Goal: Information Seeking & Learning: Learn about a topic

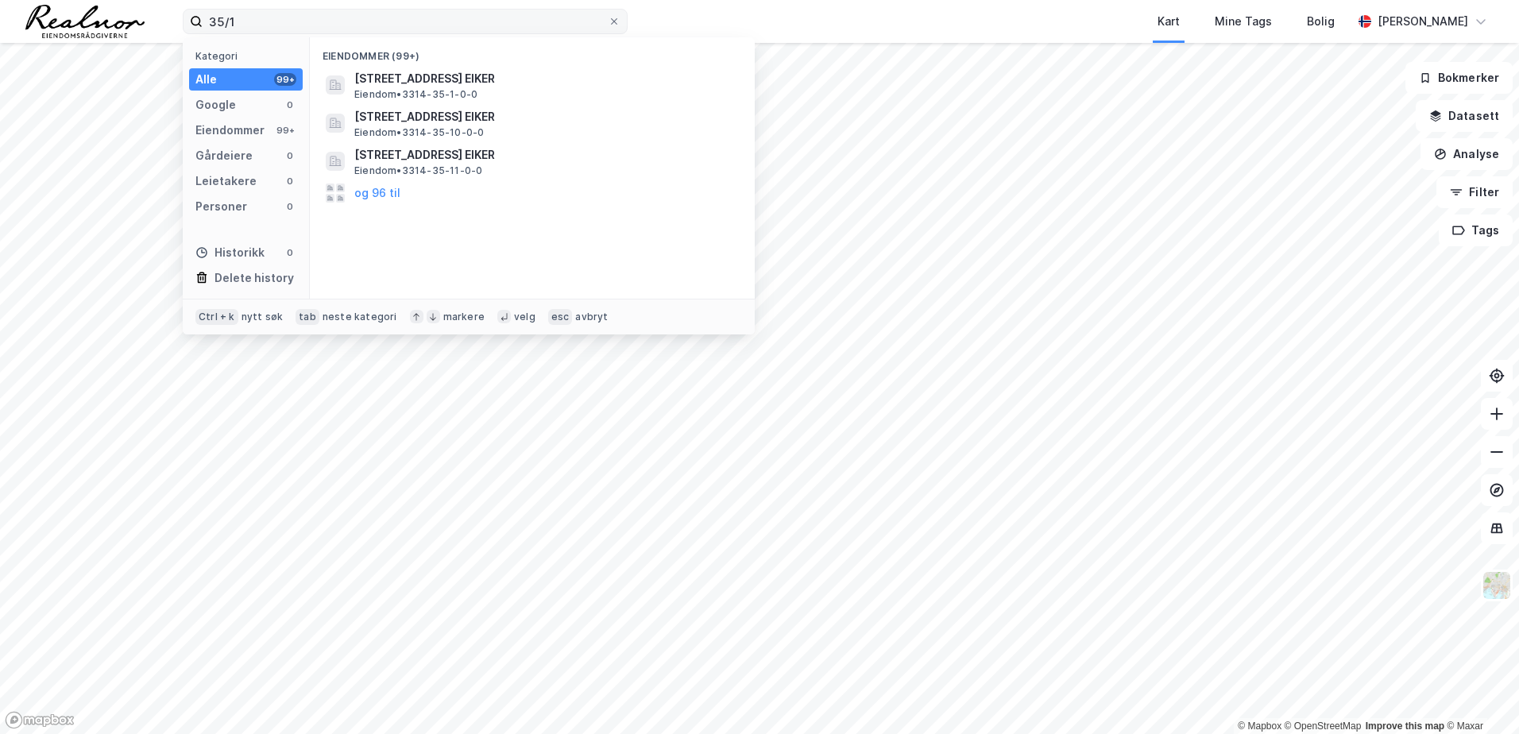
click at [207, 22] on input "35/1" at bounding box center [405, 22] width 405 height 24
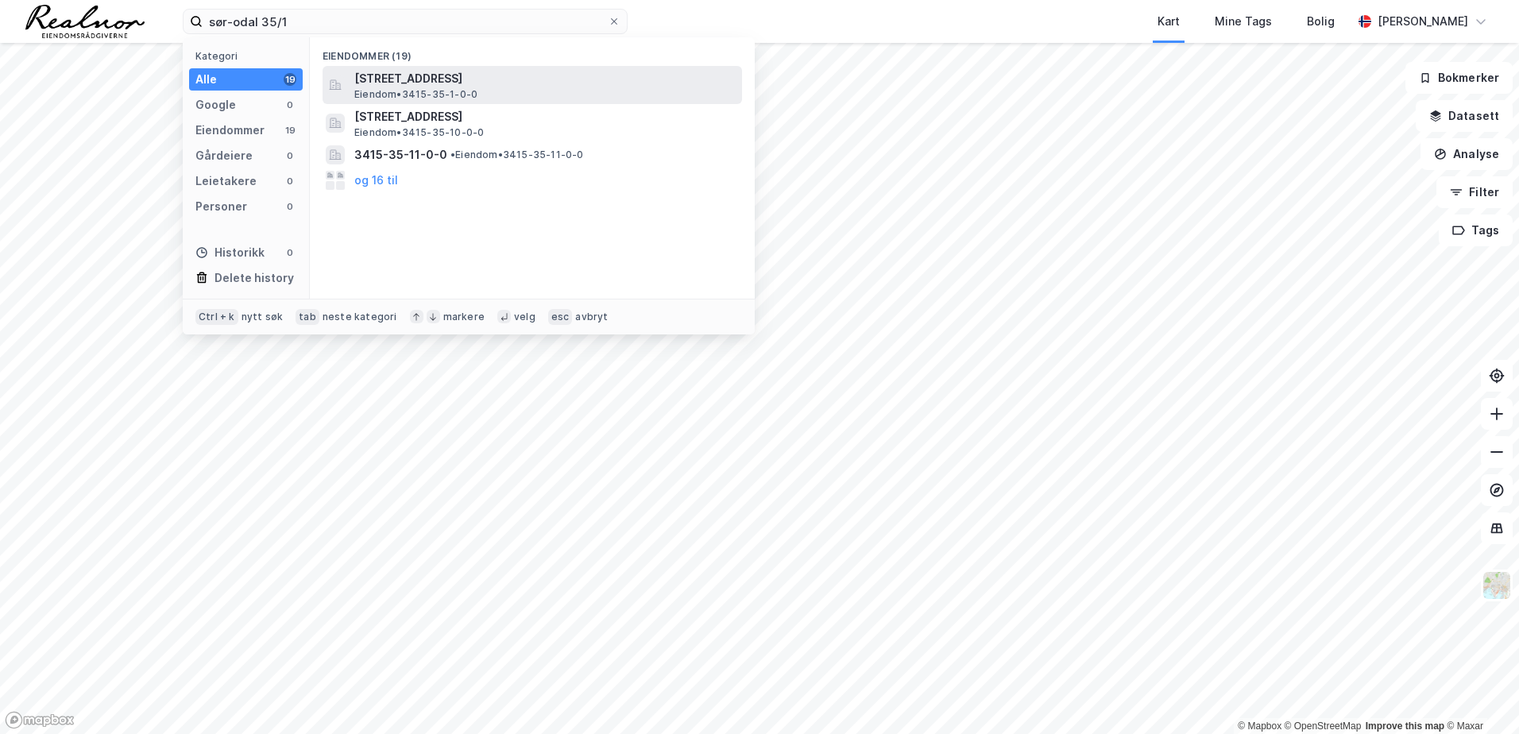
click at [377, 92] on span "Eiendom • 3415-35-1-0-0" at bounding box center [415, 94] width 123 height 13
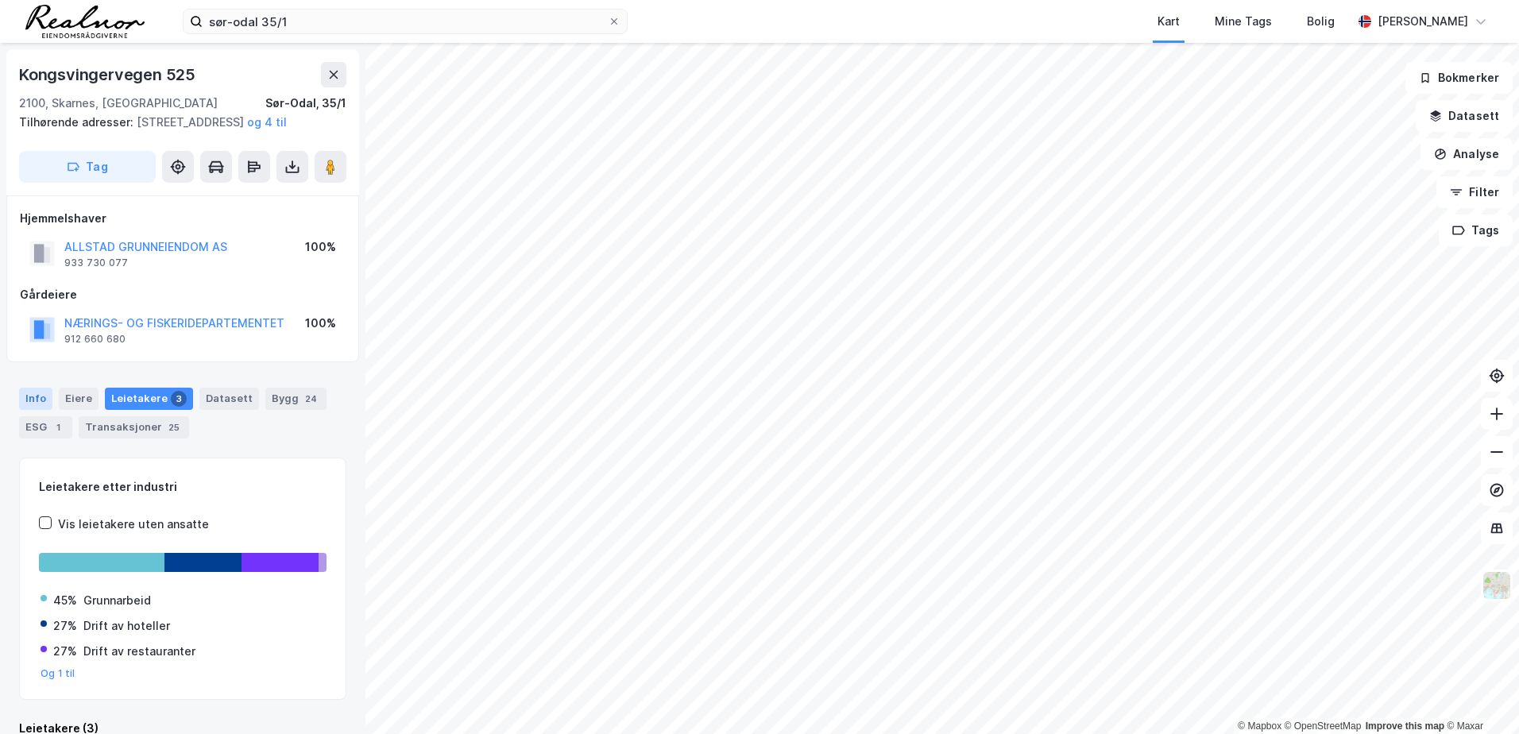
click at [31, 410] on div "Info" at bounding box center [35, 399] width 33 height 22
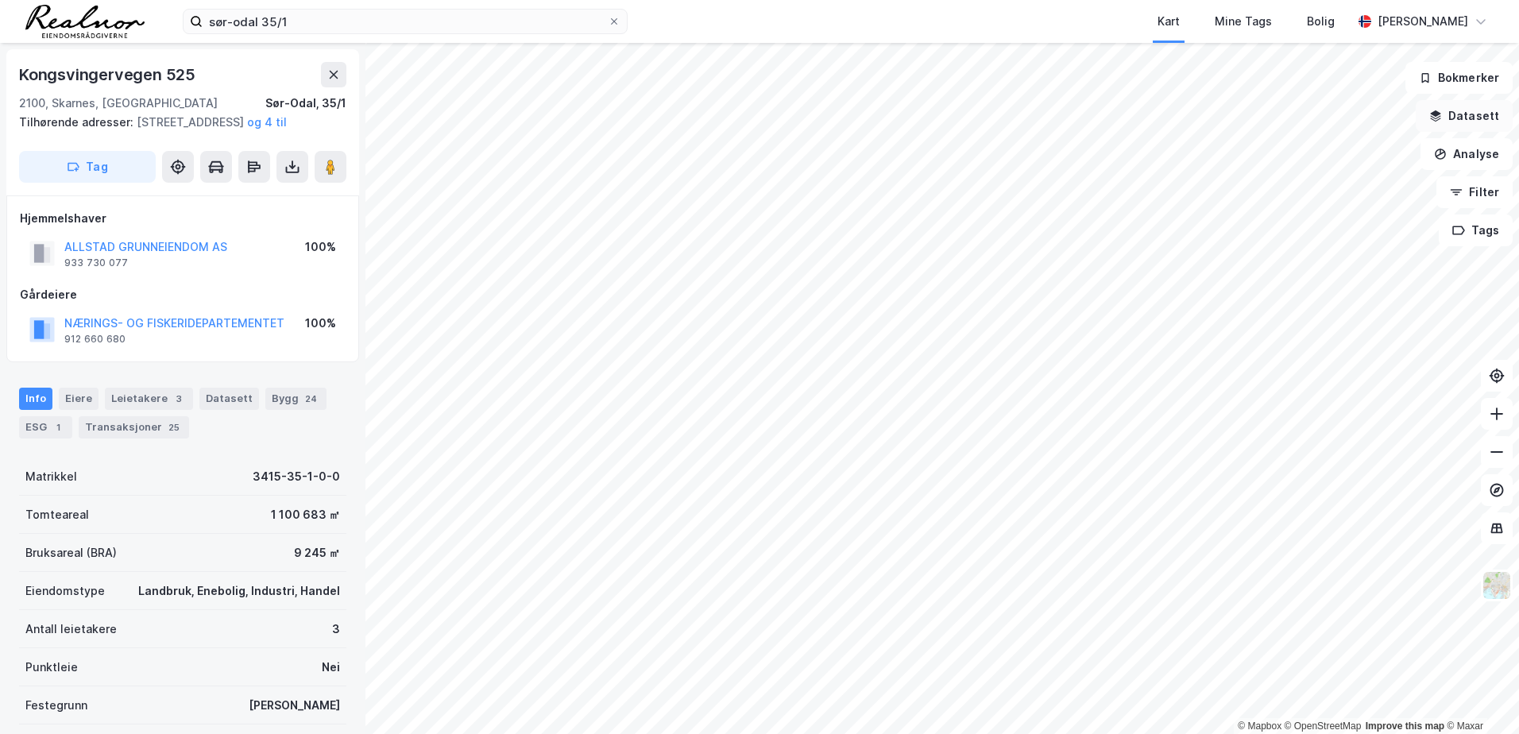
click at [1477, 111] on button "Datasett" at bounding box center [1464, 116] width 97 height 32
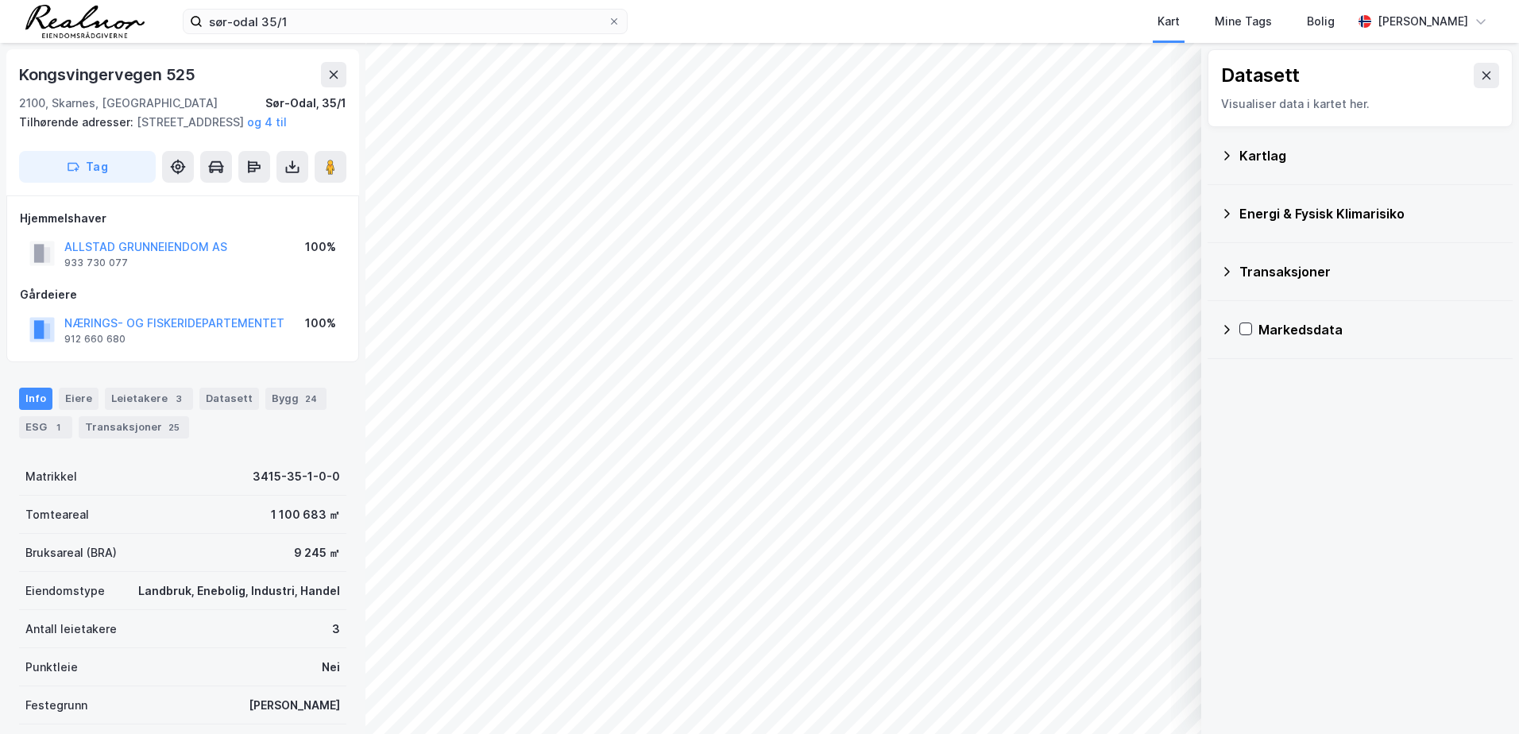
click at [1266, 148] on div "Kartlag" at bounding box center [1369, 155] width 261 height 19
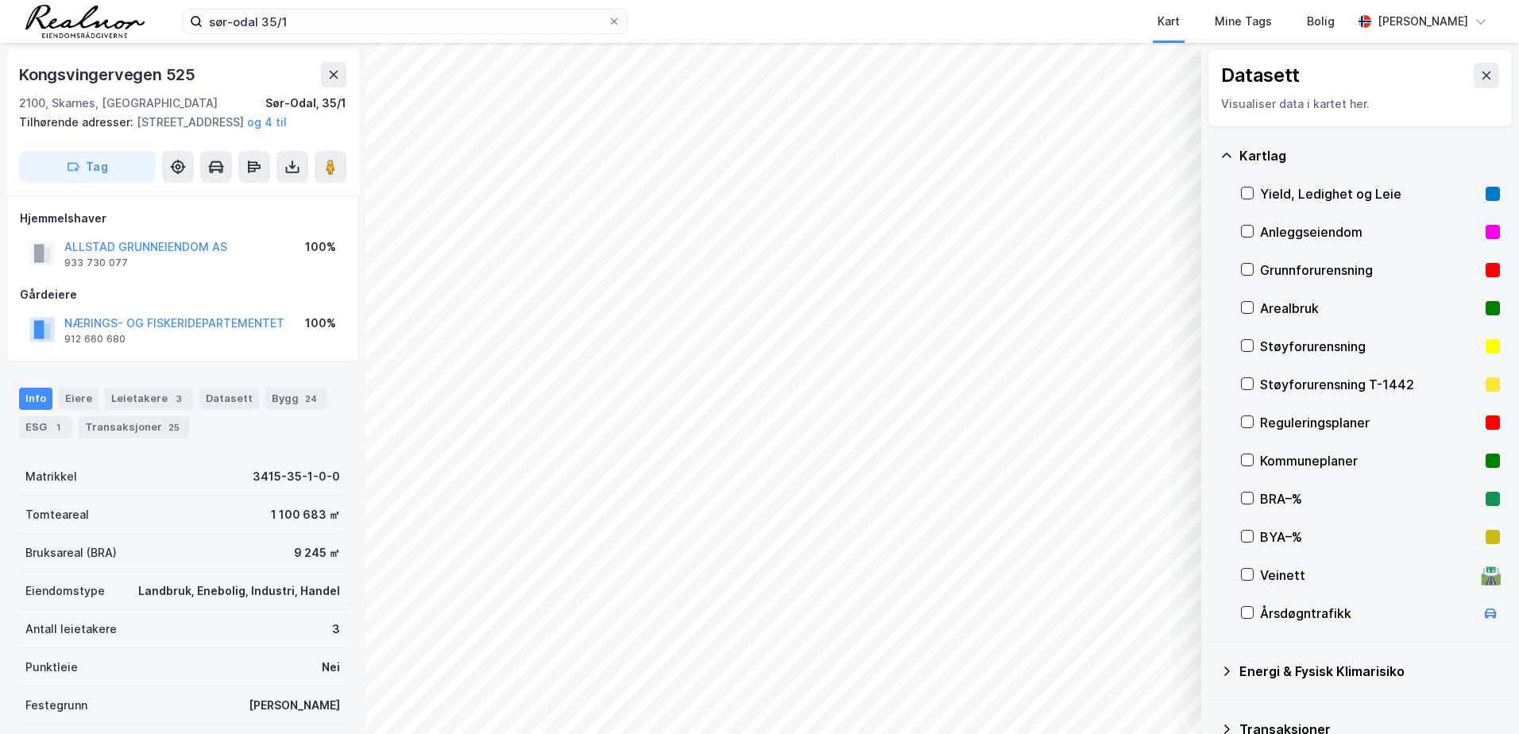
click at [1255, 462] on div "Kommuneplaner" at bounding box center [1370, 461] width 259 height 38
click at [1239, 423] on div "Kartlag Yield, Ledighet og Leie Anleggseiendom Grunnforurensning Arealbruk Støy…" at bounding box center [1359, 385] width 305 height 516
click at [1243, 419] on icon at bounding box center [1247, 421] width 11 height 11
click at [1250, 423] on icon at bounding box center [1247, 421] width 11 height 11
click at [1245, 458] on icon at bounding box center [1247, 459] width 11 height 11
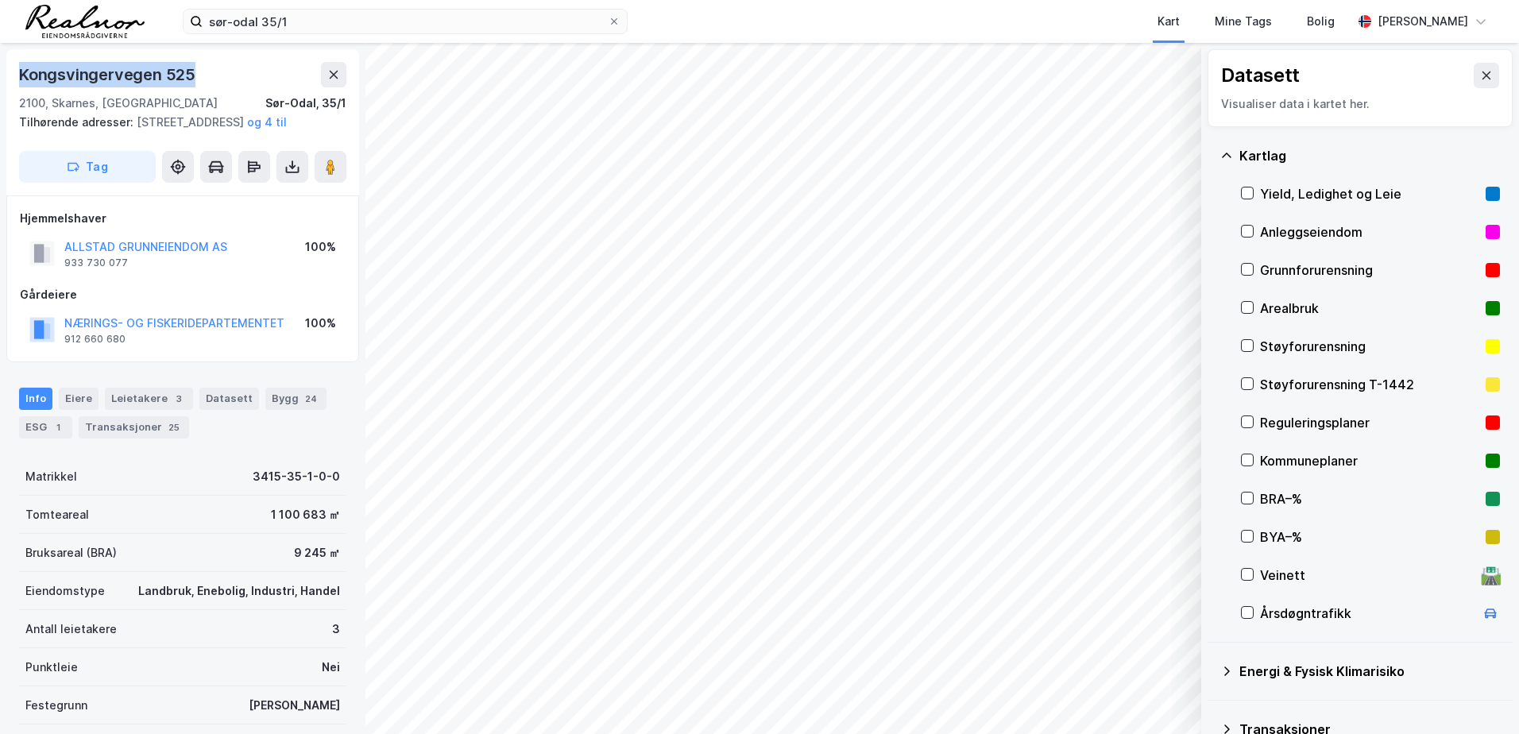
drag, startPoint x: 194, startPoint y: 75, endPoint x: 10, endPoint y: 85, distance: 184.5
click at [10, 85] on div "Kongsvingervegen 525 2100, [GEOGRAPHIC_DATA], Innlandet [GEOGRAPHIC_DATA], 35/1…" at bounding box center [182, 122] width 353 height 146
copy div "Kongsvingervegen 525"
click at [0, 0] on button "og 4 til" at bounding box center [0, 0] width 0 height 0
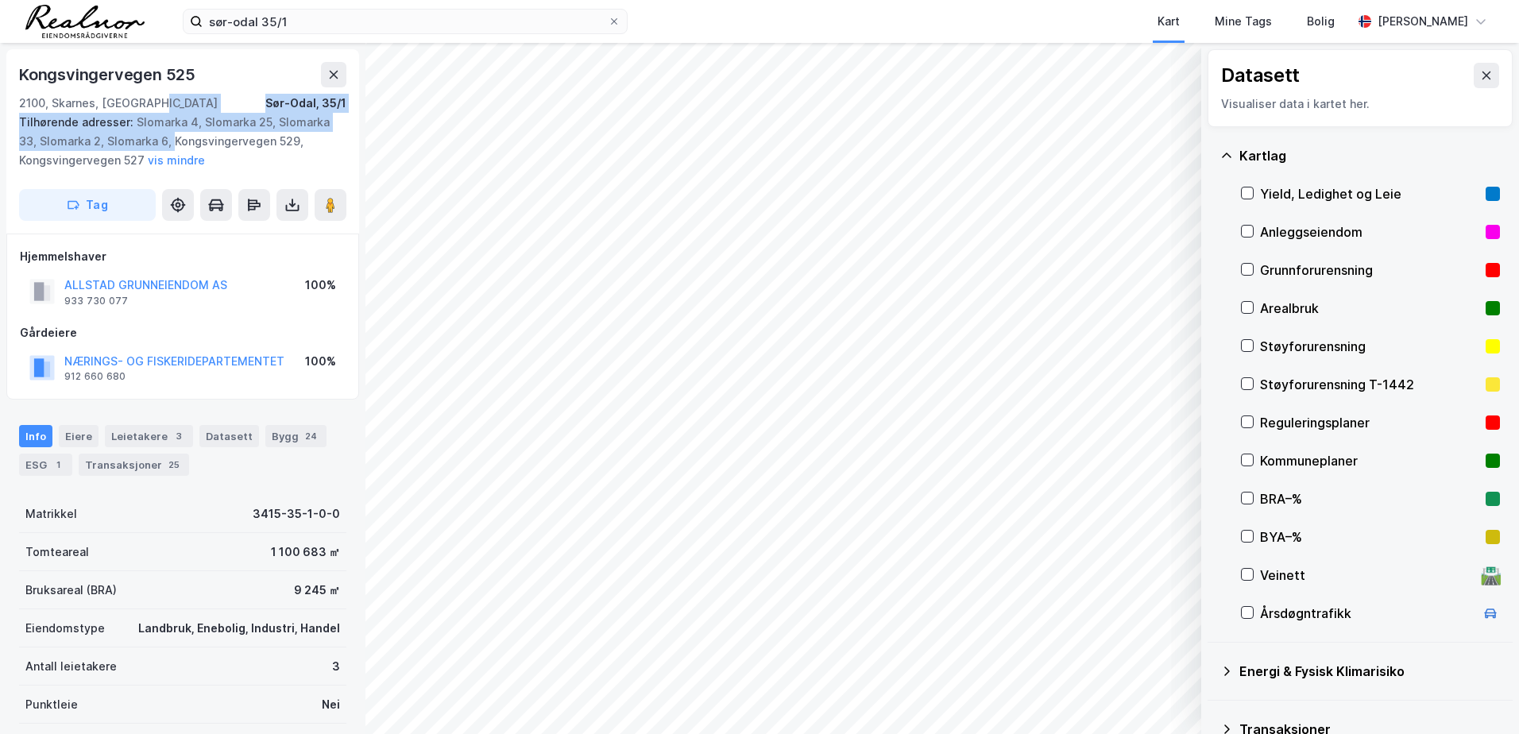
drag, startPoint x: 172, startPoint y: 107, endPoint x: 172, endPoint y: 140, distance: 32.6
click at [172, 140] on div "Kongsvingervegen 525 2100, Skarnes, Innlandet [GEOGRAPHIC_DATA], 35/1 Tilhørend…" at bounding box center [182, 141] width 353 height 184
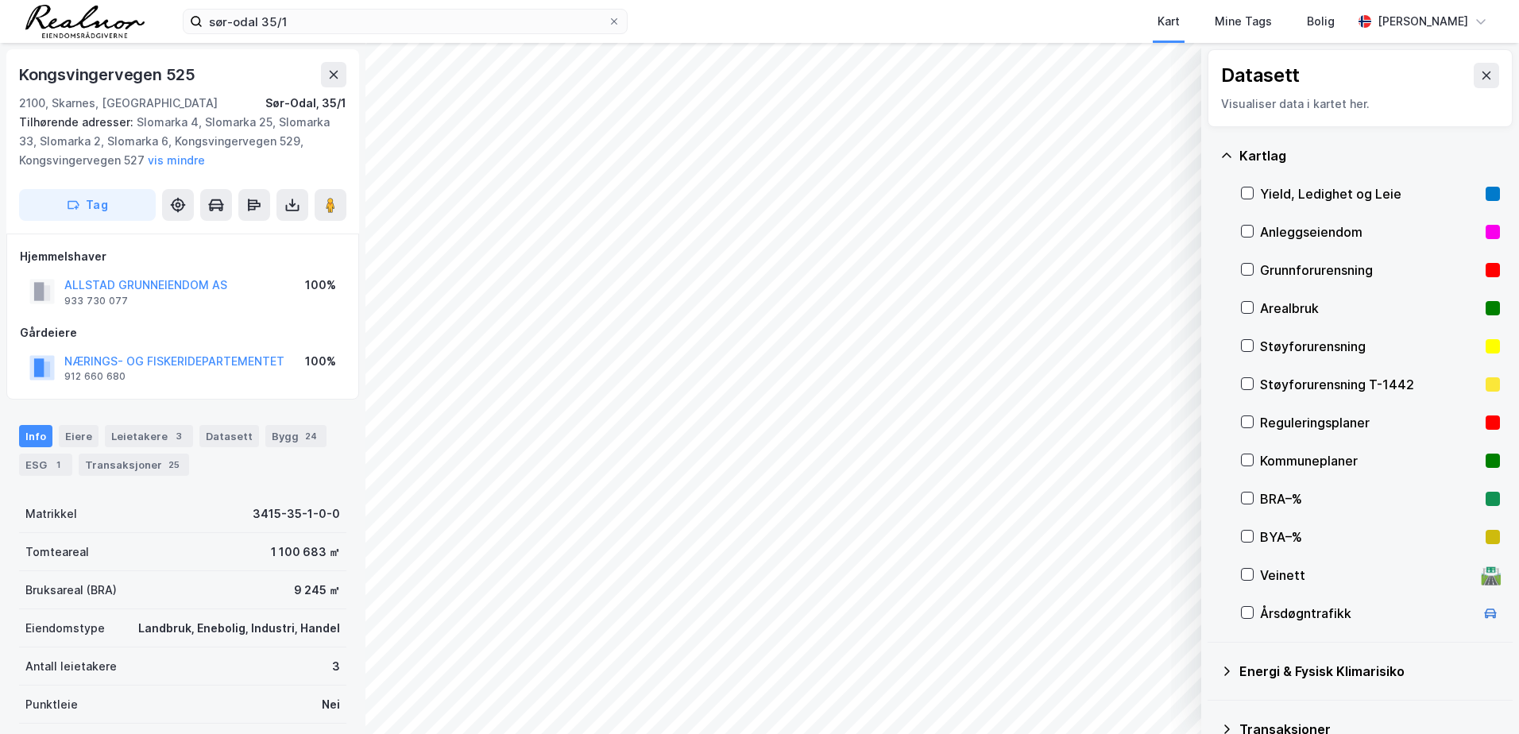
drag, startPoint x: 172, startPoint y: 140, endPoint x: 140, endPoint y: 87, distance: 61.7
click at [140, 87] on div "Kongsvingervegen 525 2100, [GEOGRAPHIC_DATA], Innlandet [GEOGRAPHIC_DATA], 35/1" at bounding box center [182, 87] width 327 height 51
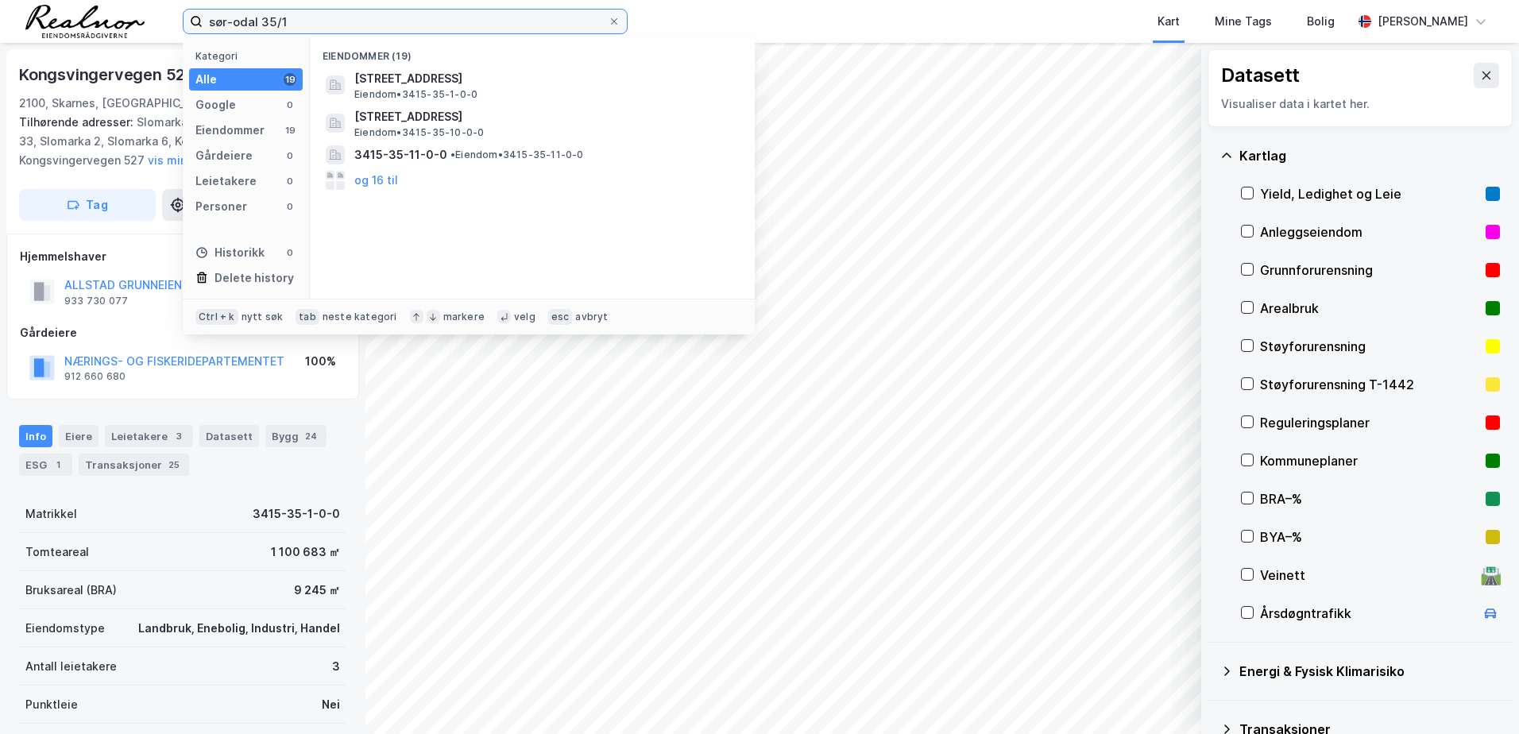
click at [319, 14] on input "sør-odal 35/1" at bounding box center [405, 22] width 405 height 24
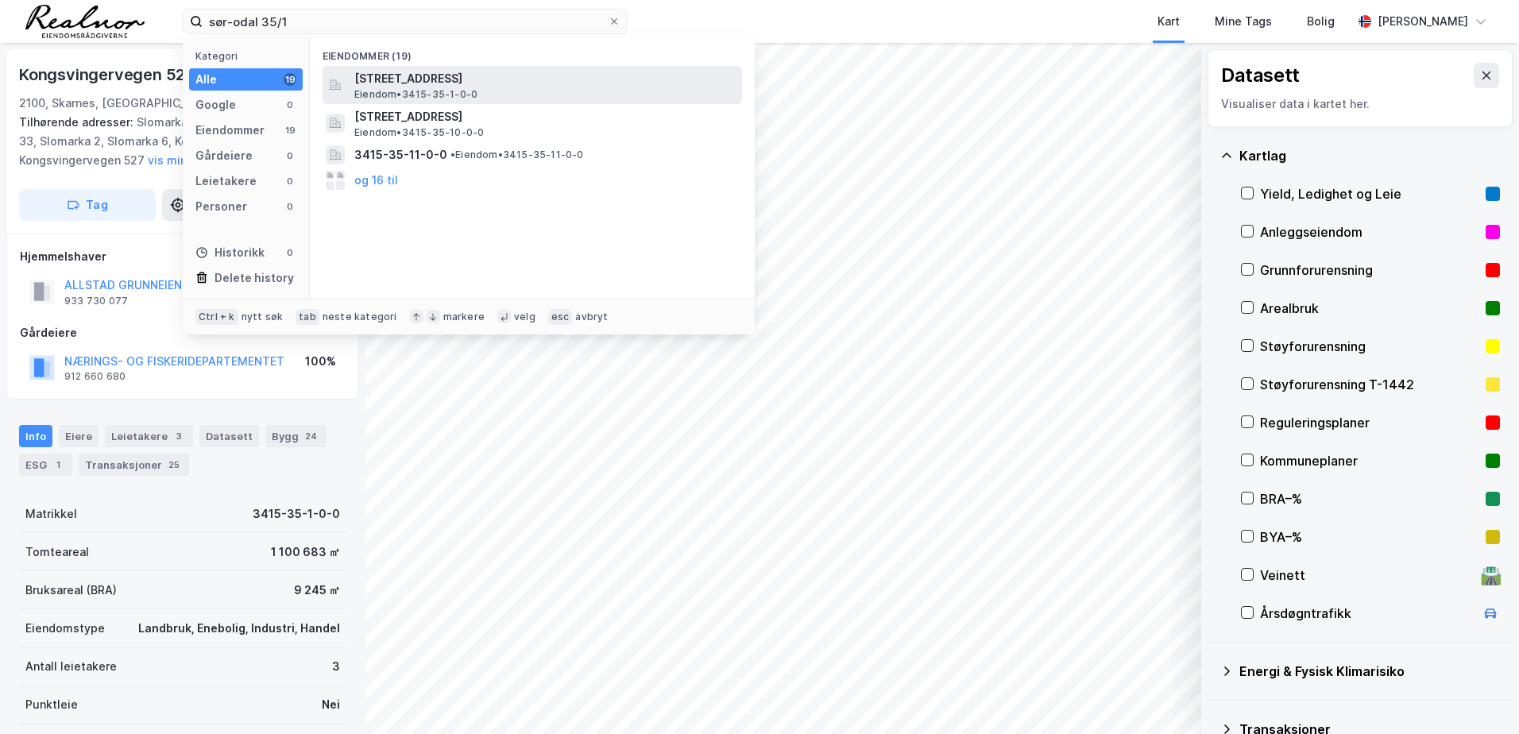
click at [463, 90] on span "Eiendom • 3415-35-1-0-0" at bounding box center [415, 94] width 123 height 13
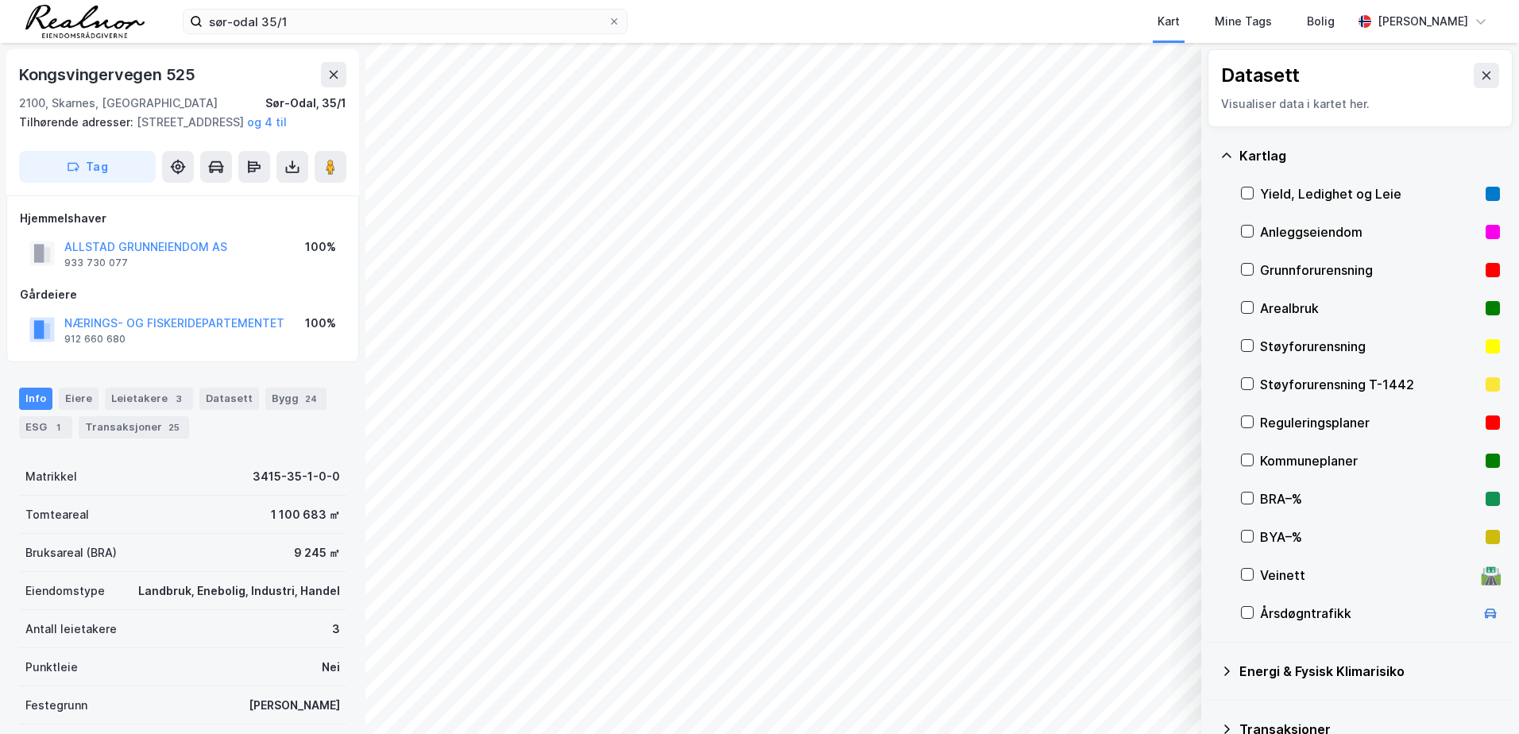
scroll to position [1, 0]
click at [0, 0] on button "og 4 til" at bounding box center [0, 0] width 0 height 0
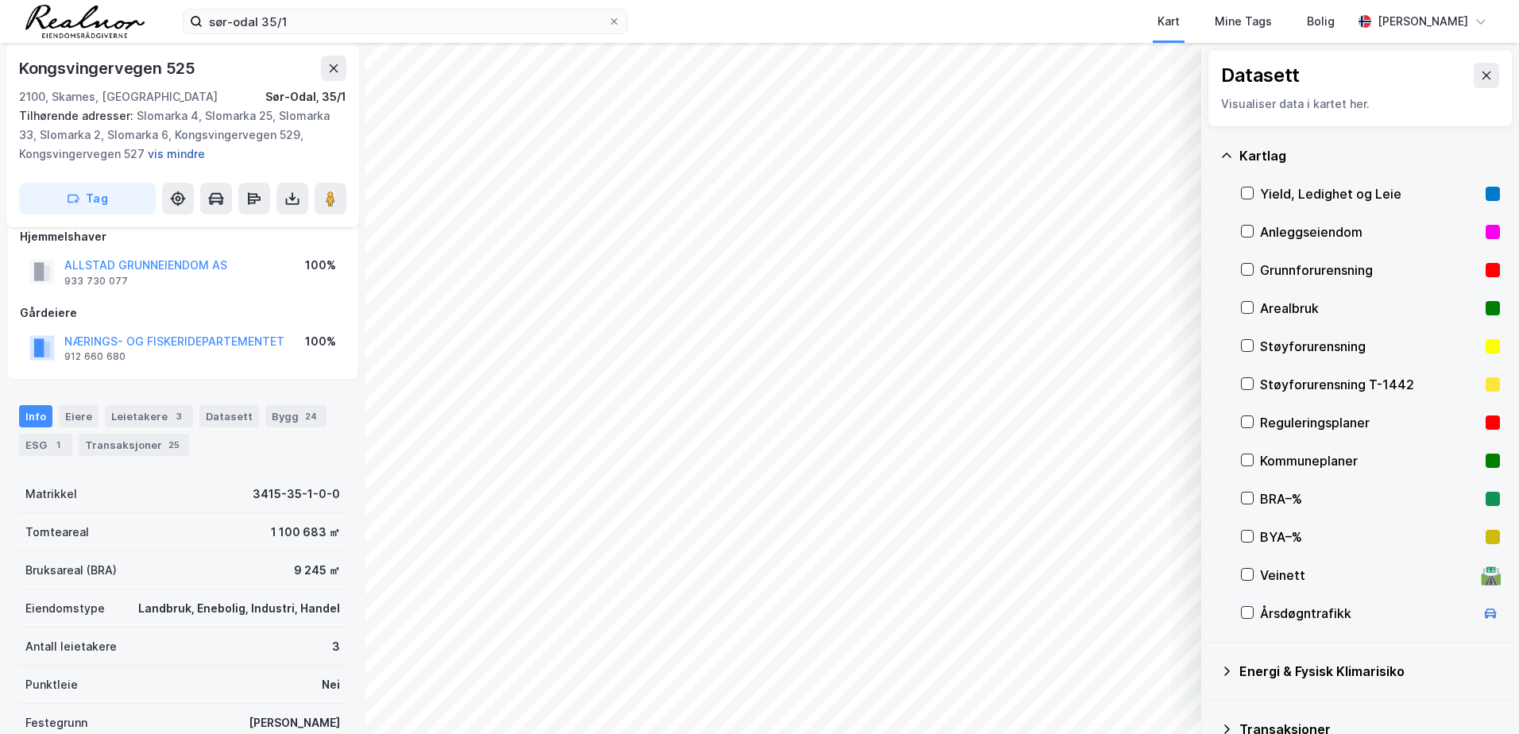
click at [0, 0] on button "vis mindre" at bounding box center [0, 0] width 0 height 0
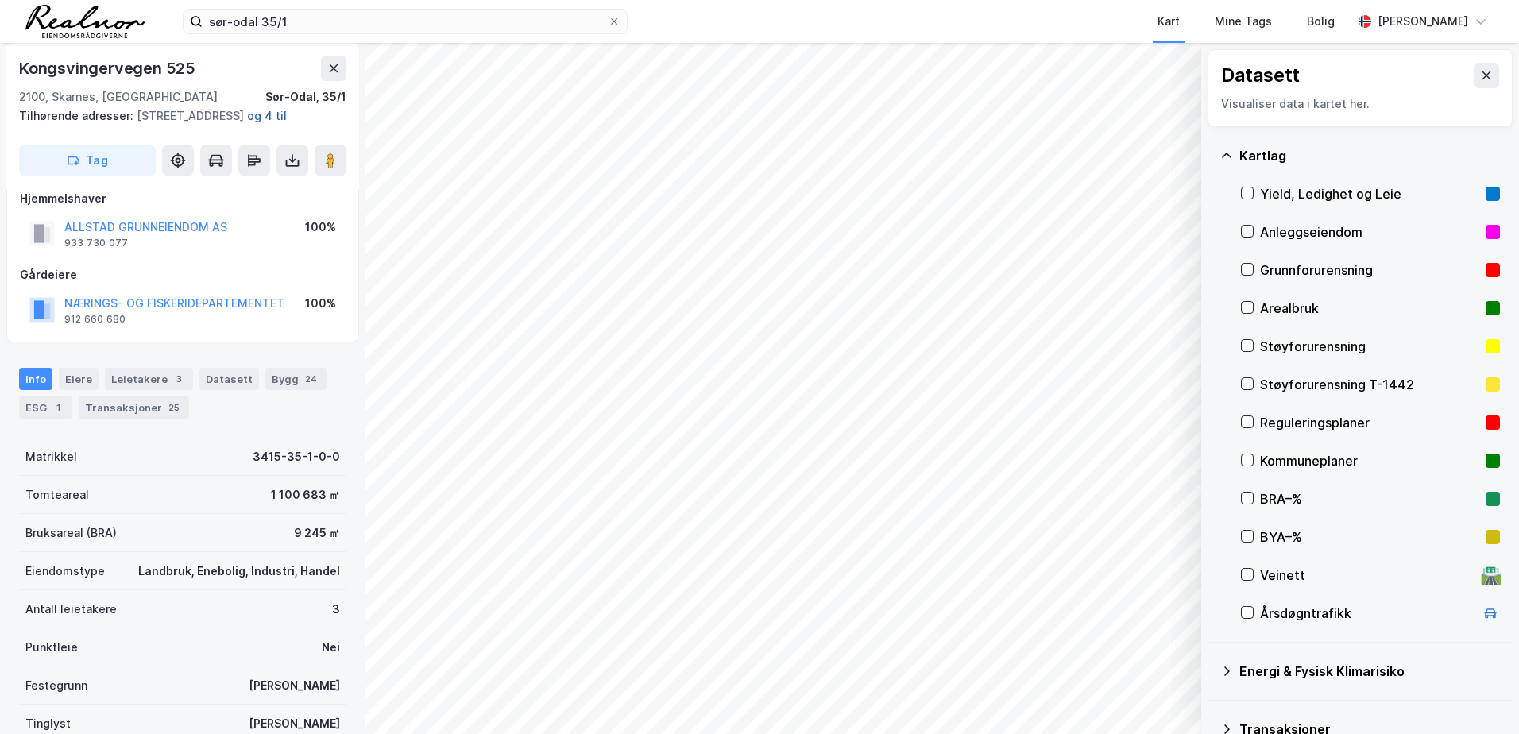
scroll to position [1, 0]
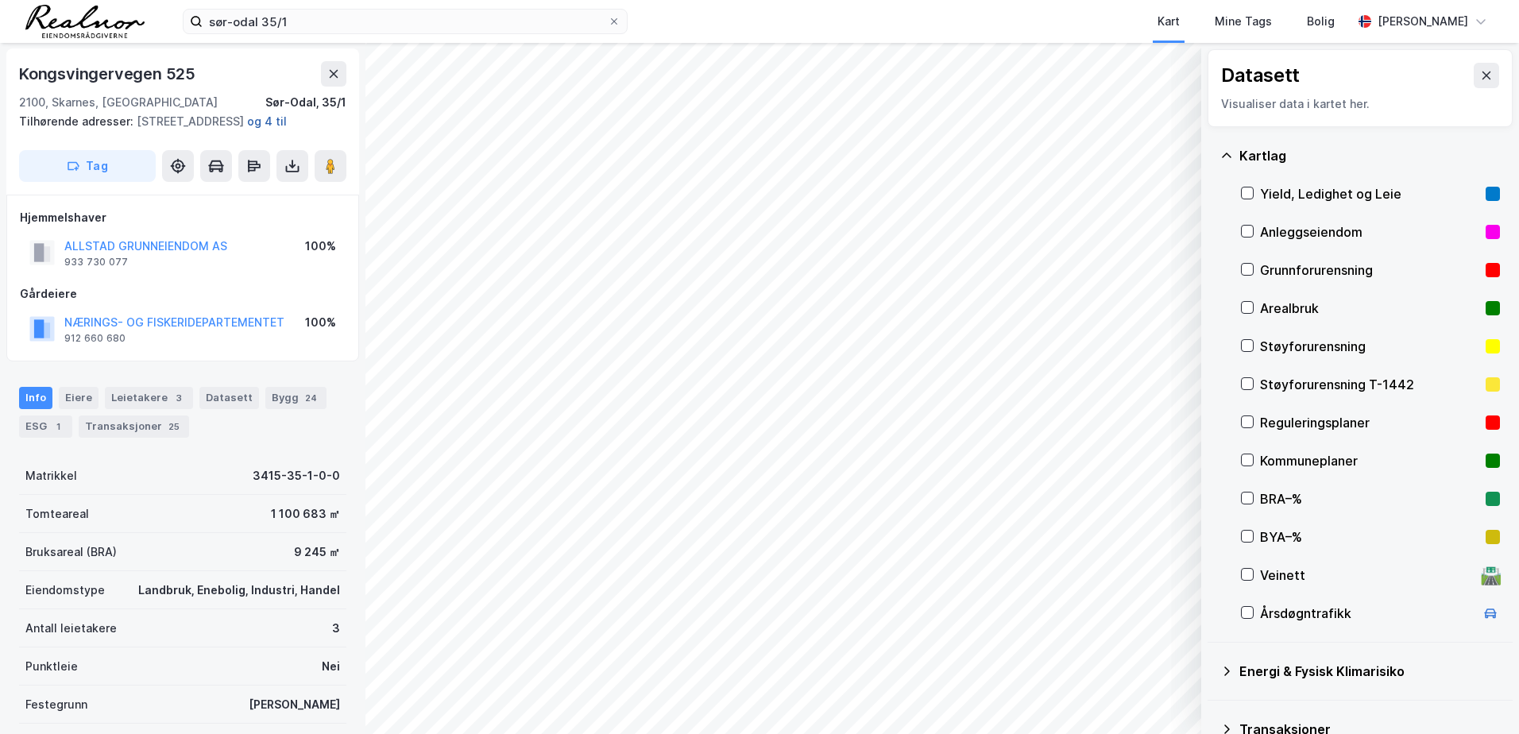
click at [0, 0] on button "og 4 til" at bounding box center [0, 0] width 0 height 0
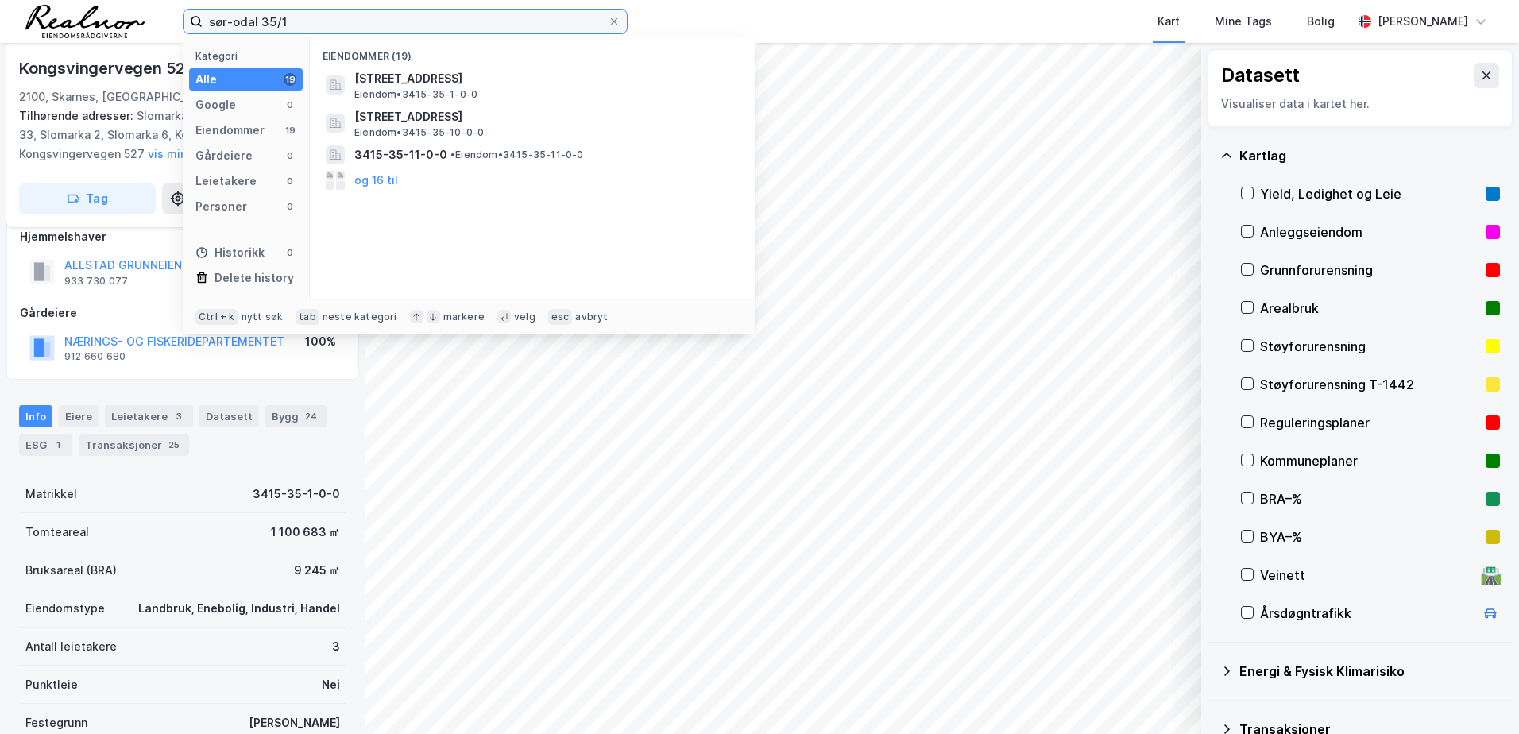
click at [345, 21] on input "sør-odal 35/1" at bounding box center [405, 22] width 405 height 24
click at [747, 18] on div "Kart Mine Tags Bolig" at bounding box center [1028, 21] width 648 height 43
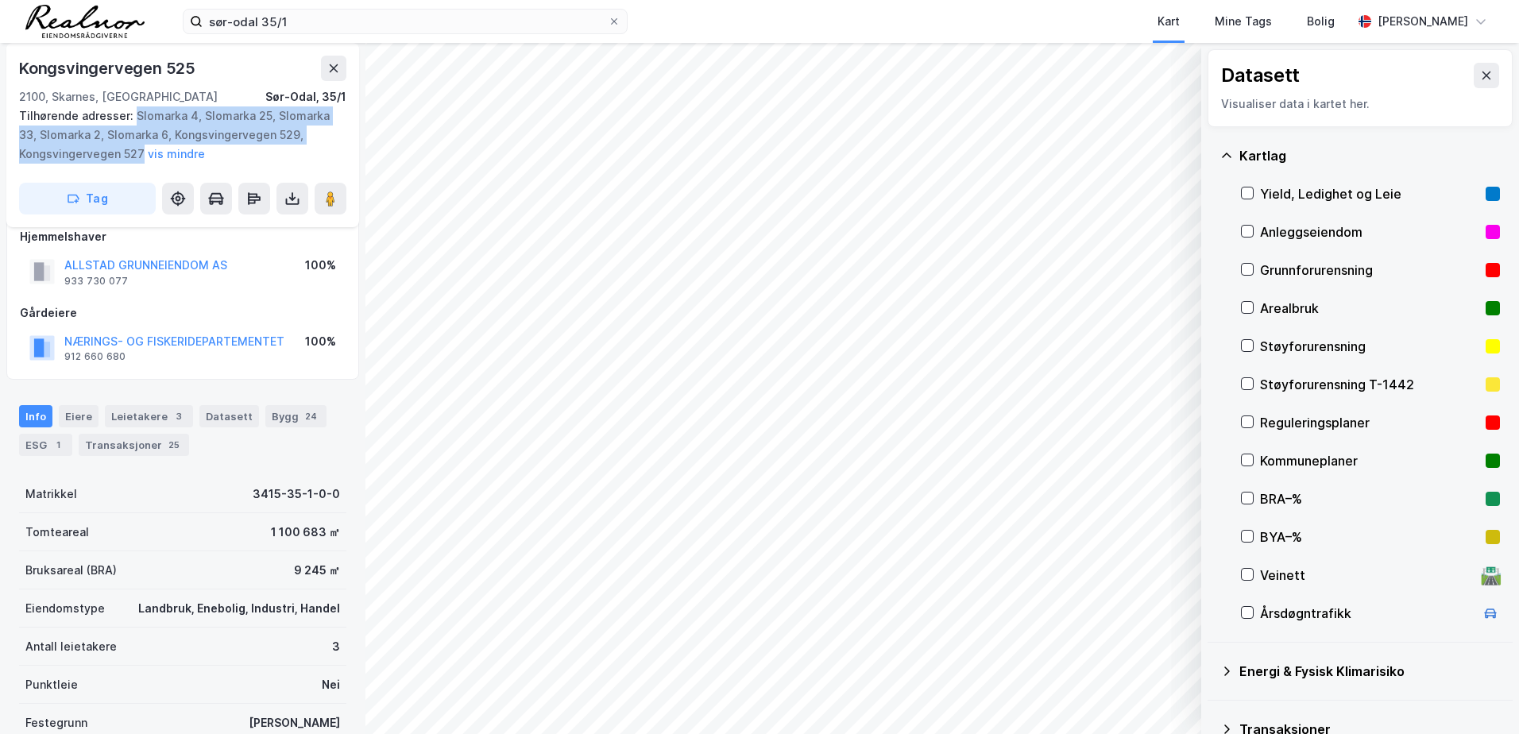
drag, startPoint x: 131, startPoint y: 112, endPoint x: 141, endPoint y: 162, distance: 51.1
click at [141, 162] on div "Tilhørende adresser: Slomarka 4, [STREET_ADDRESS], Slomarka 33, Slomarka 2, Slo…" at bounding box center [176, 134] width 315 height 57
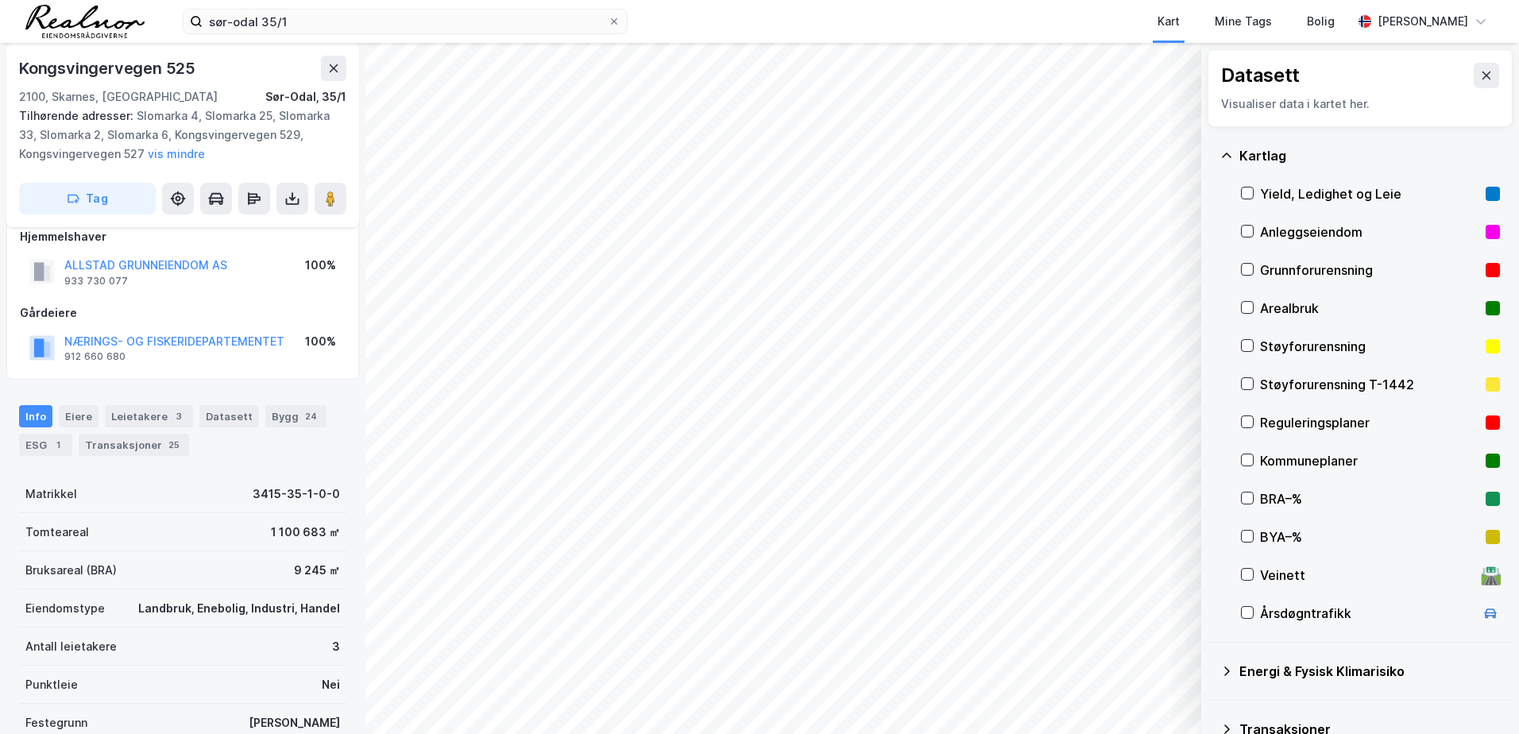
drag, startPoint x: 141, startPoint y: 162, endPoint x: 283, endPoint y: 148, distance: 142.1
click at [283, 148] on div "Tilhørende adresser: Slomarka 4, [STREET_ADDRESS], Slomarka 33, Slomarka 2, Slo…" at bounding box center [176, 134] width 315 height 57
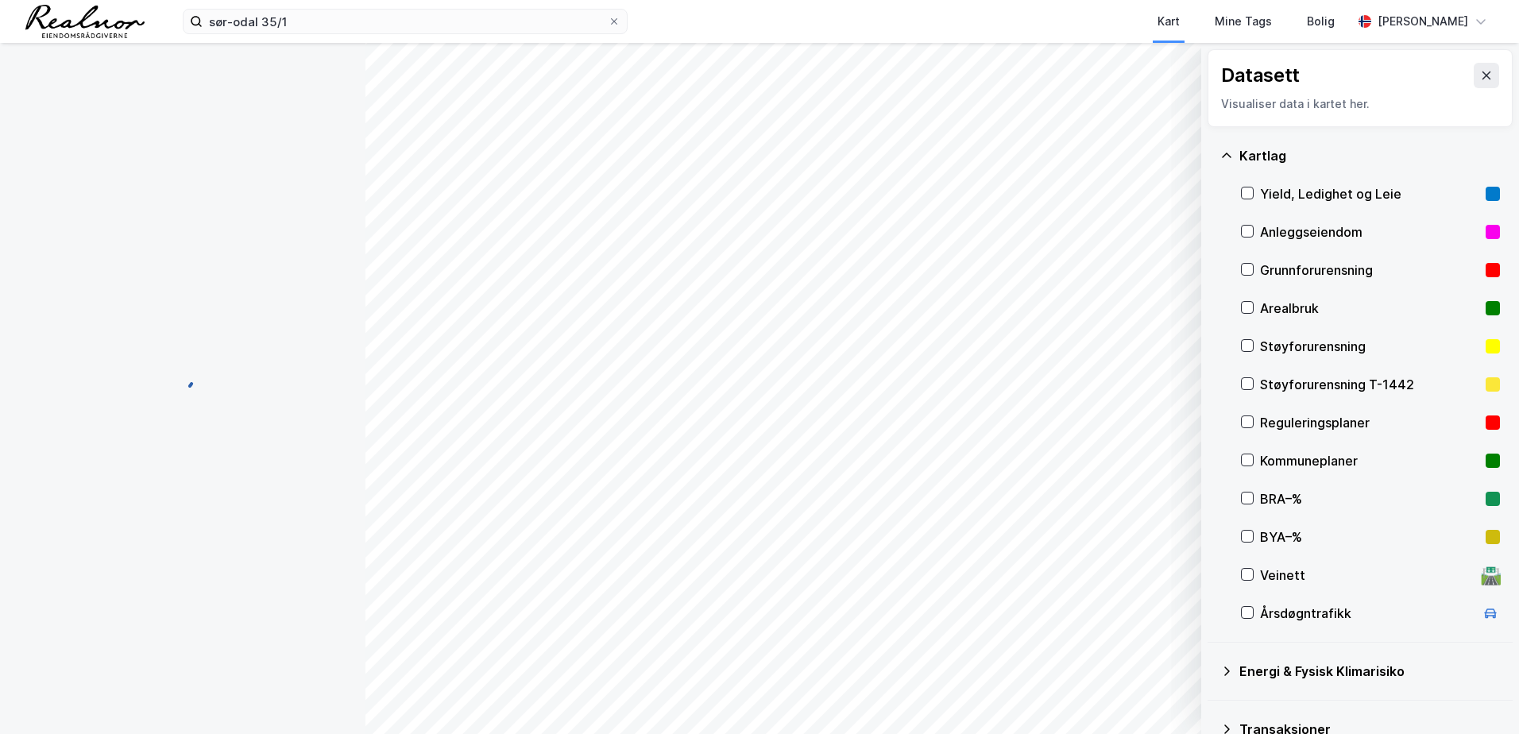
scroll to position [20, 0]
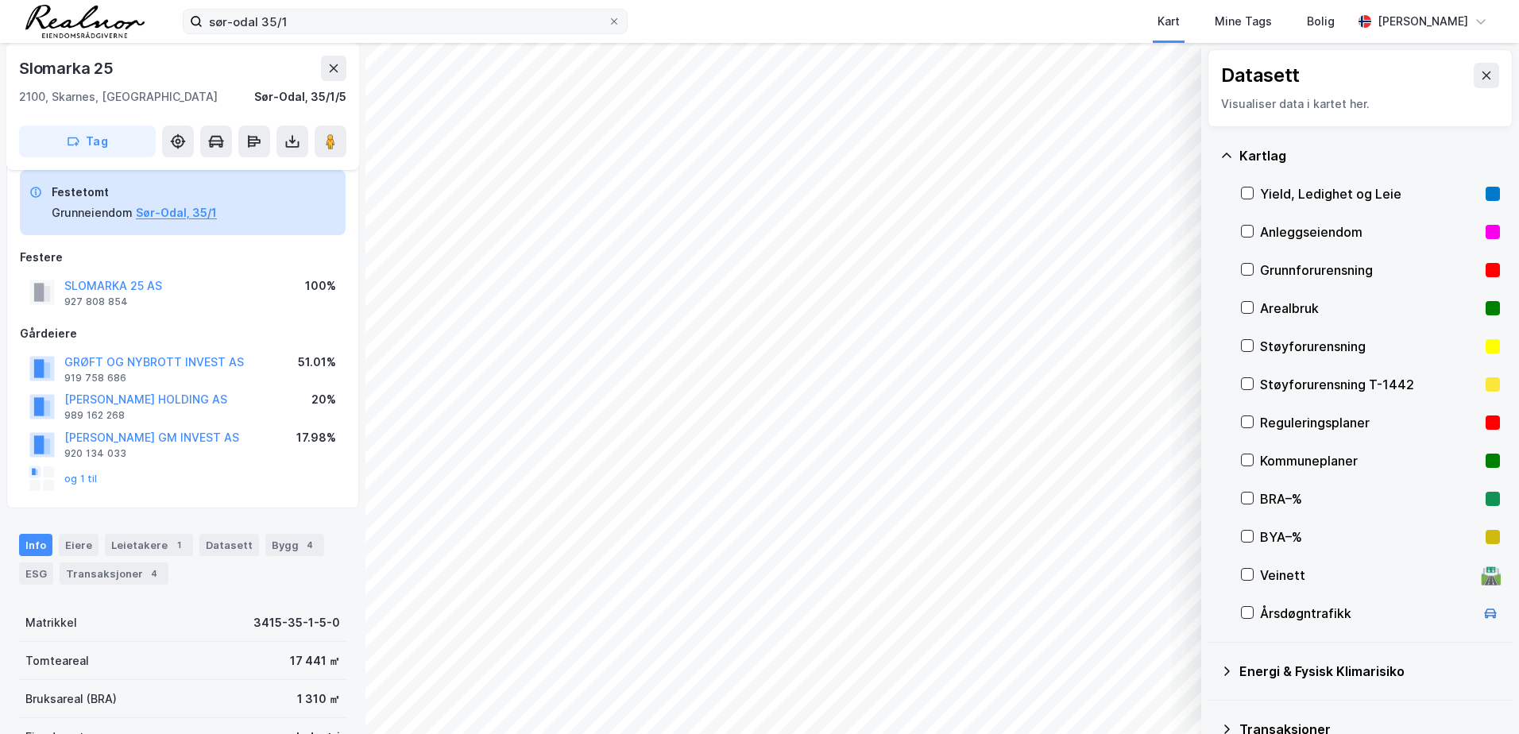
scroll to position [20, 0]
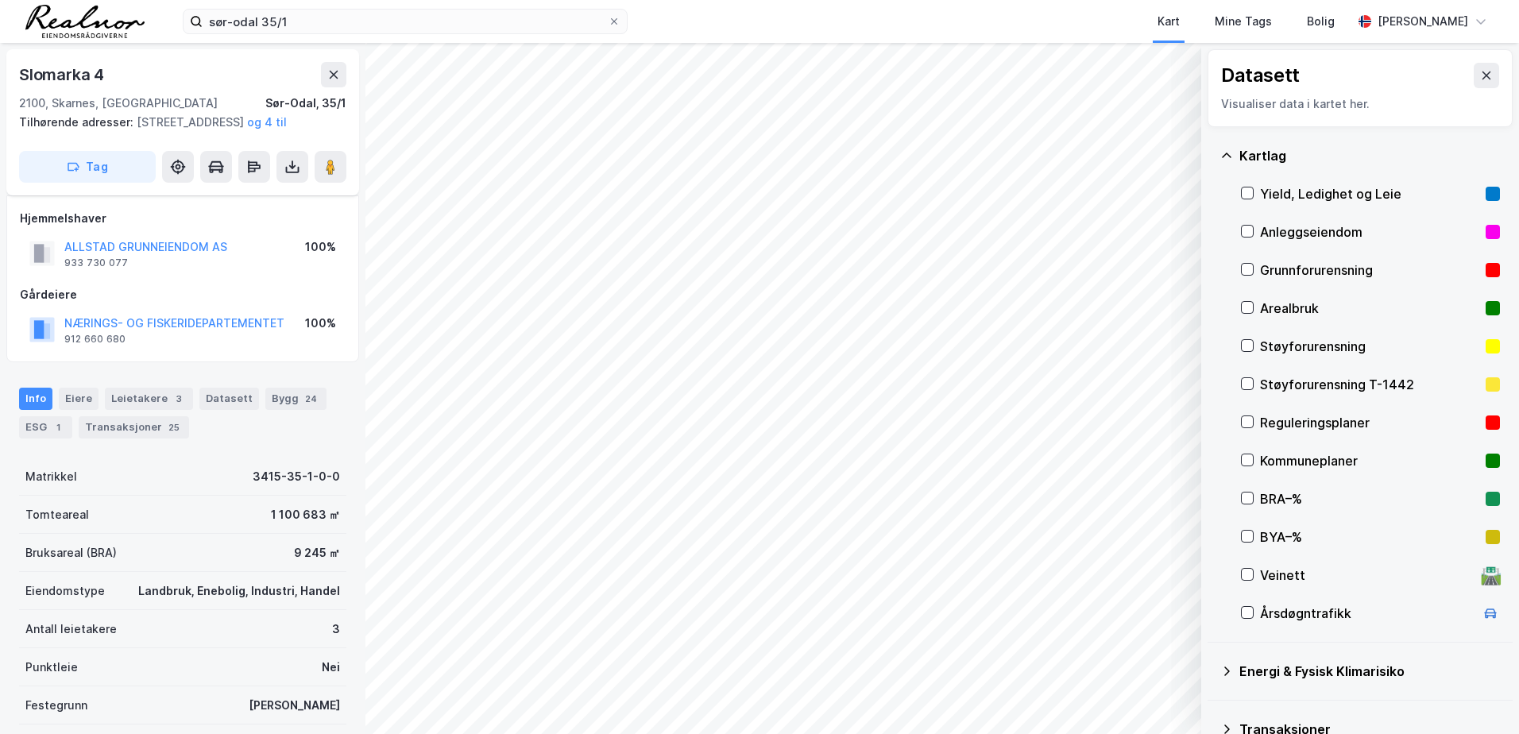
scroll to position [20, 0]
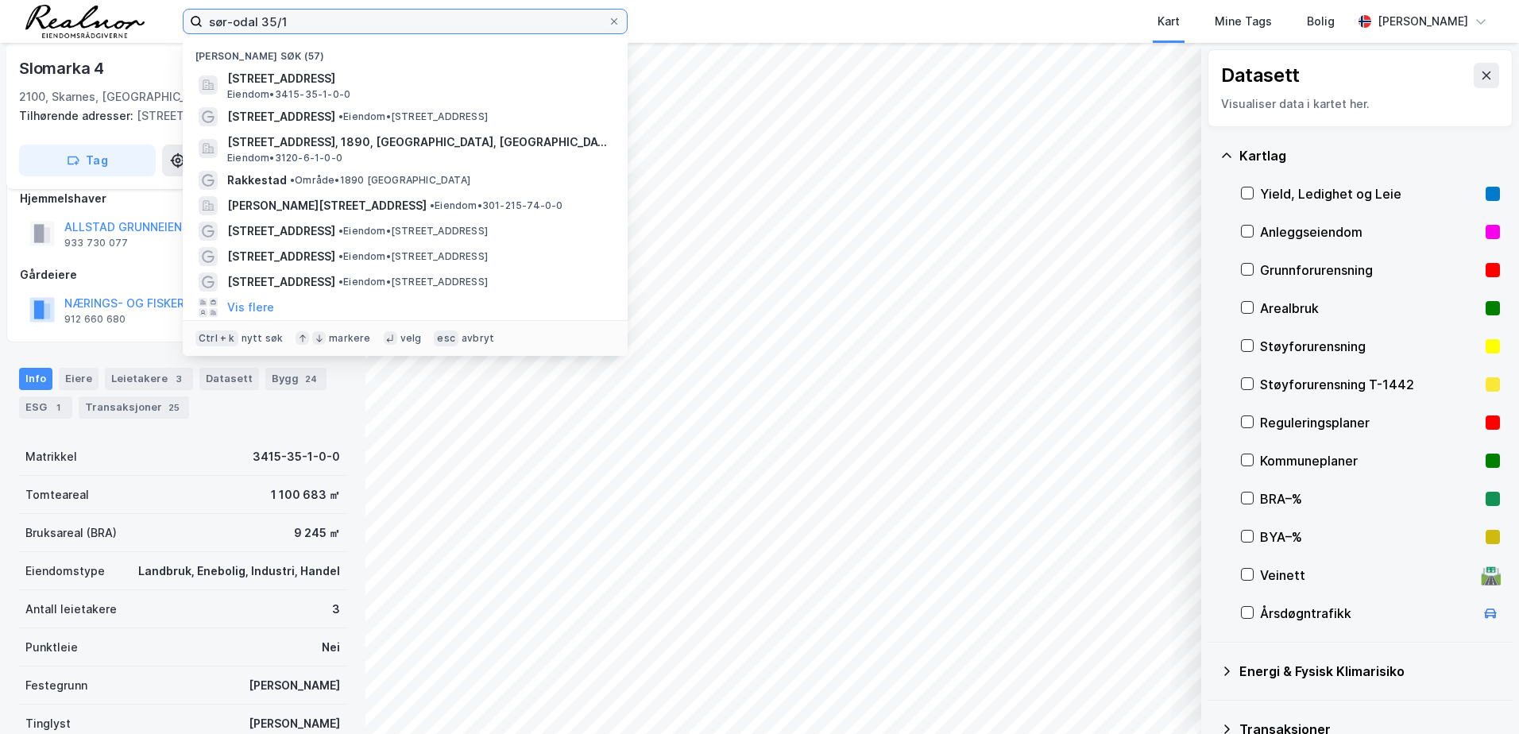
drag, startPoint x: 322, startPoint y: 28, endPoint x: -10, endPoint y: 7, distance: 332.7
click at [0, 7] on html "sør-odal 35/1 Nylige søk (57) Kongsvingervegen 525, 2100, [GEOGRAPHIC_DATA], [G…" at bounding box center [759, 367] width 1519 height 734
paste input "[STREET_ADDRESS]"
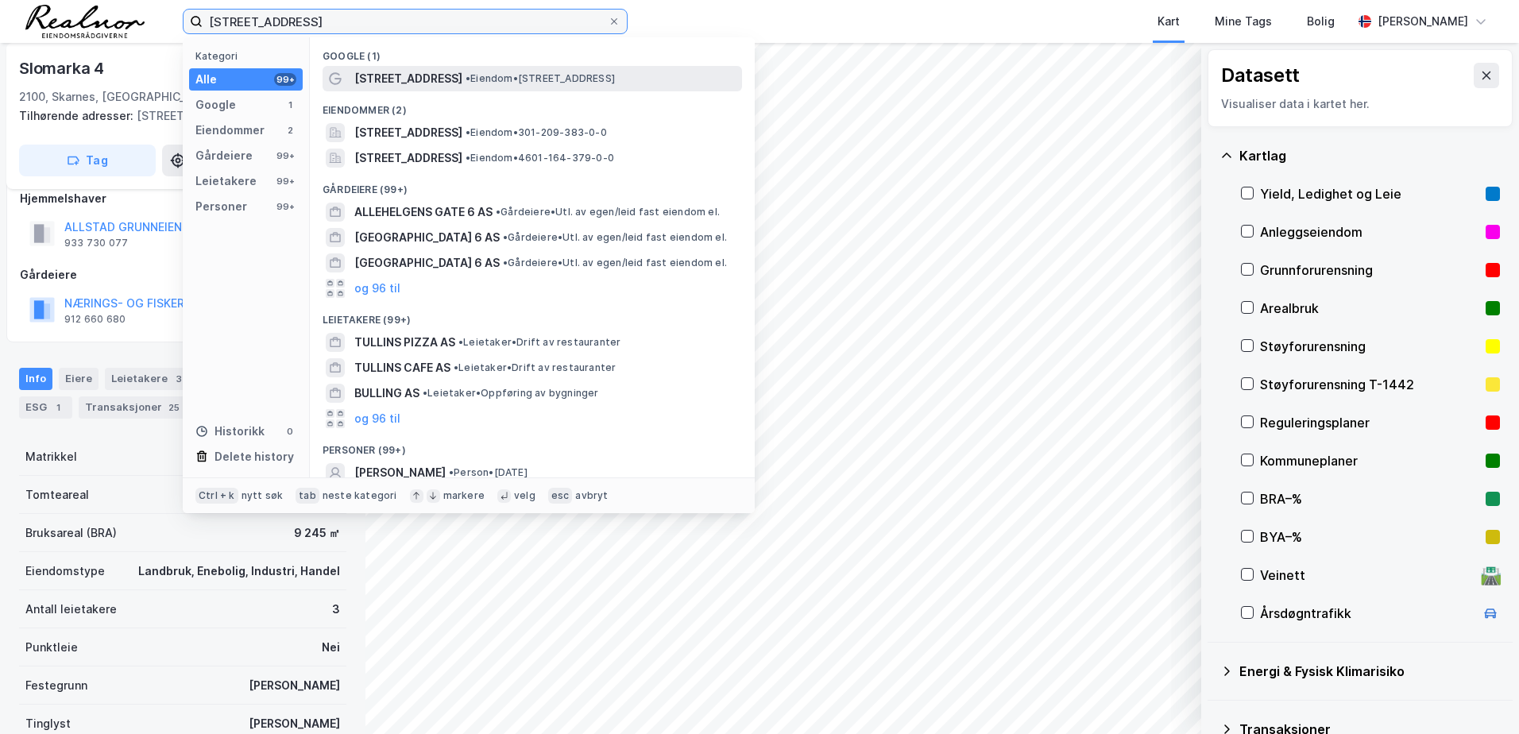
type input "[STREET_ADDRESS]"
click at [482, 80] on span "• Eiendom • [STREET_ADDRESS]" at bounding box center [539, 78] width 149 height 13
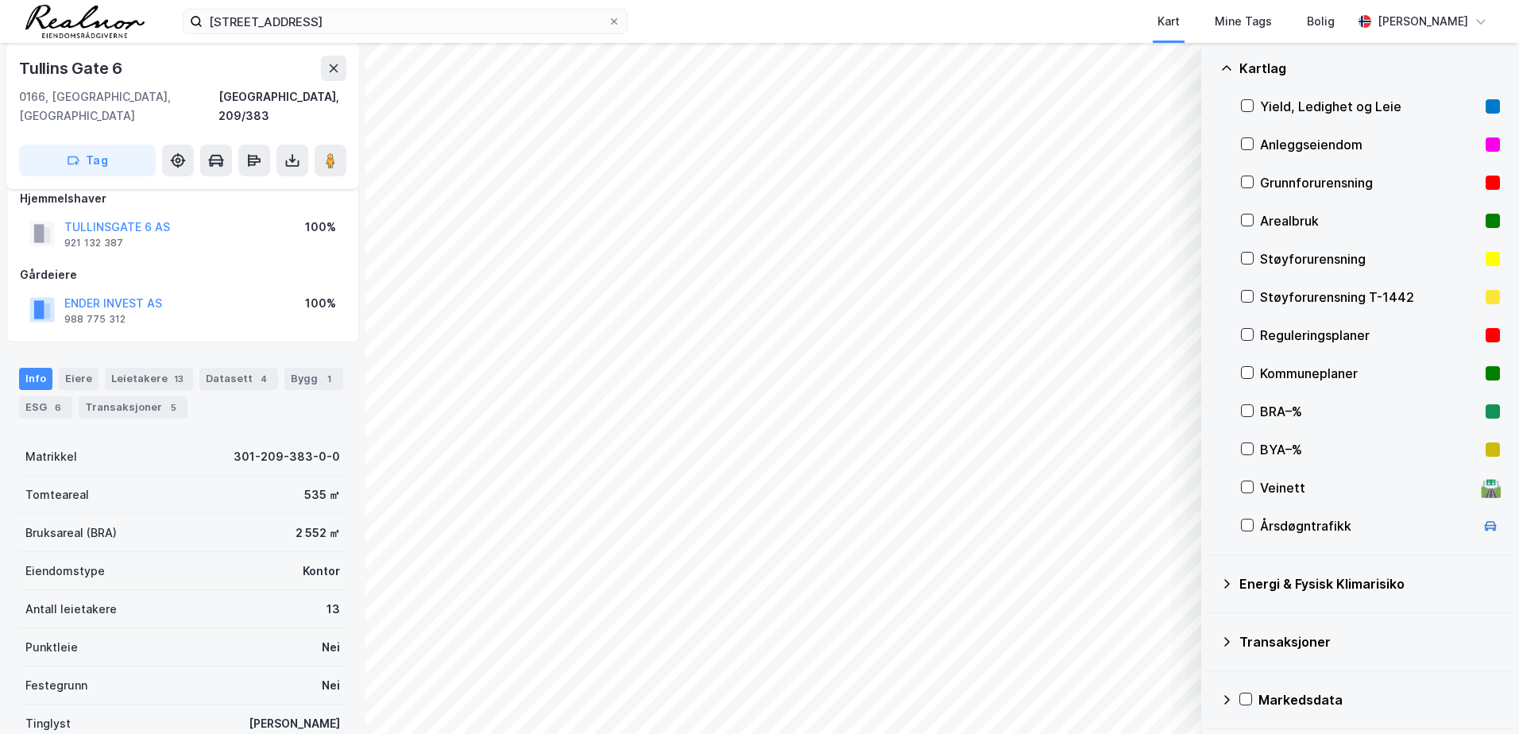
scroll to position [89, 0]
click at [1223, 70] on icon at bounding box center [1226, 66] width 13 height 13
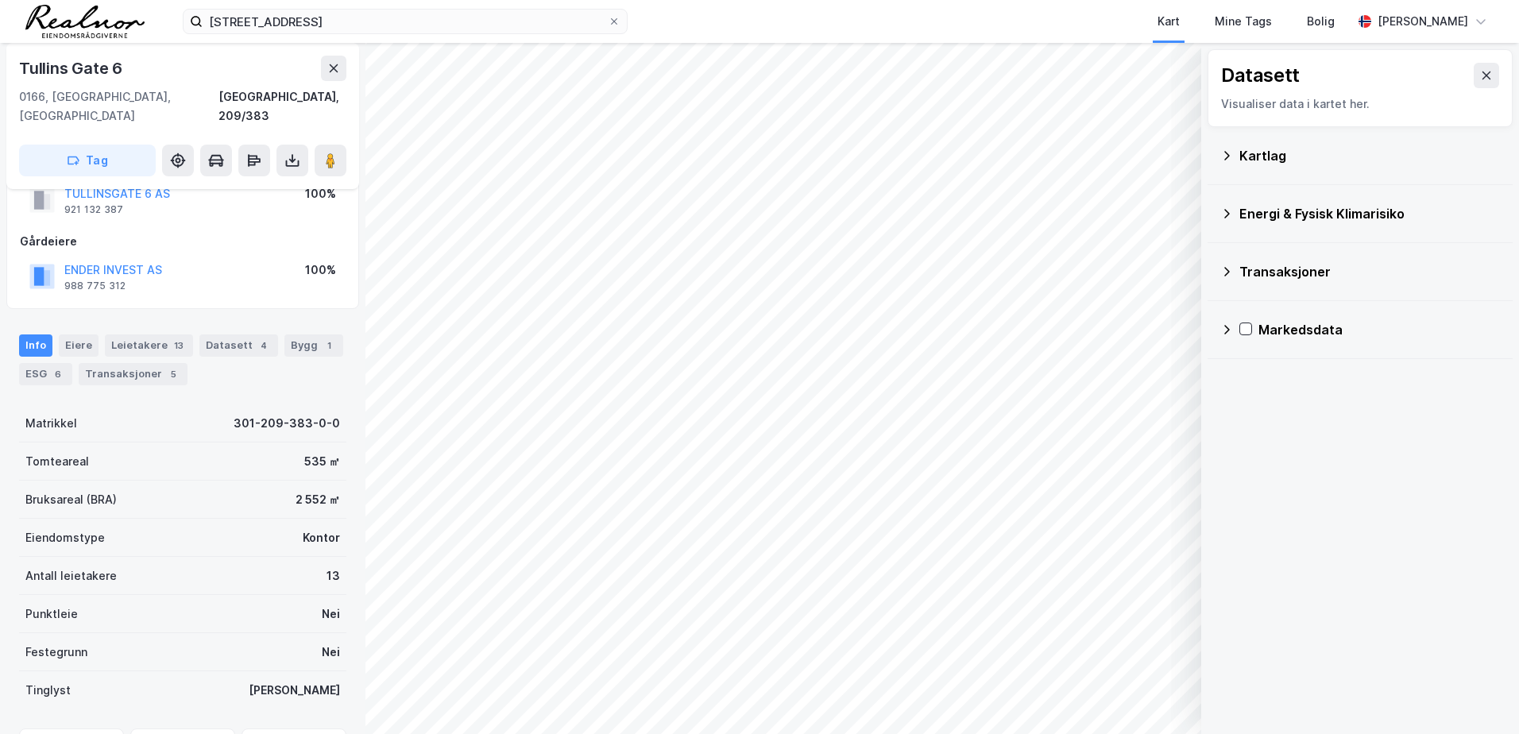
scroll to position [0, 0]
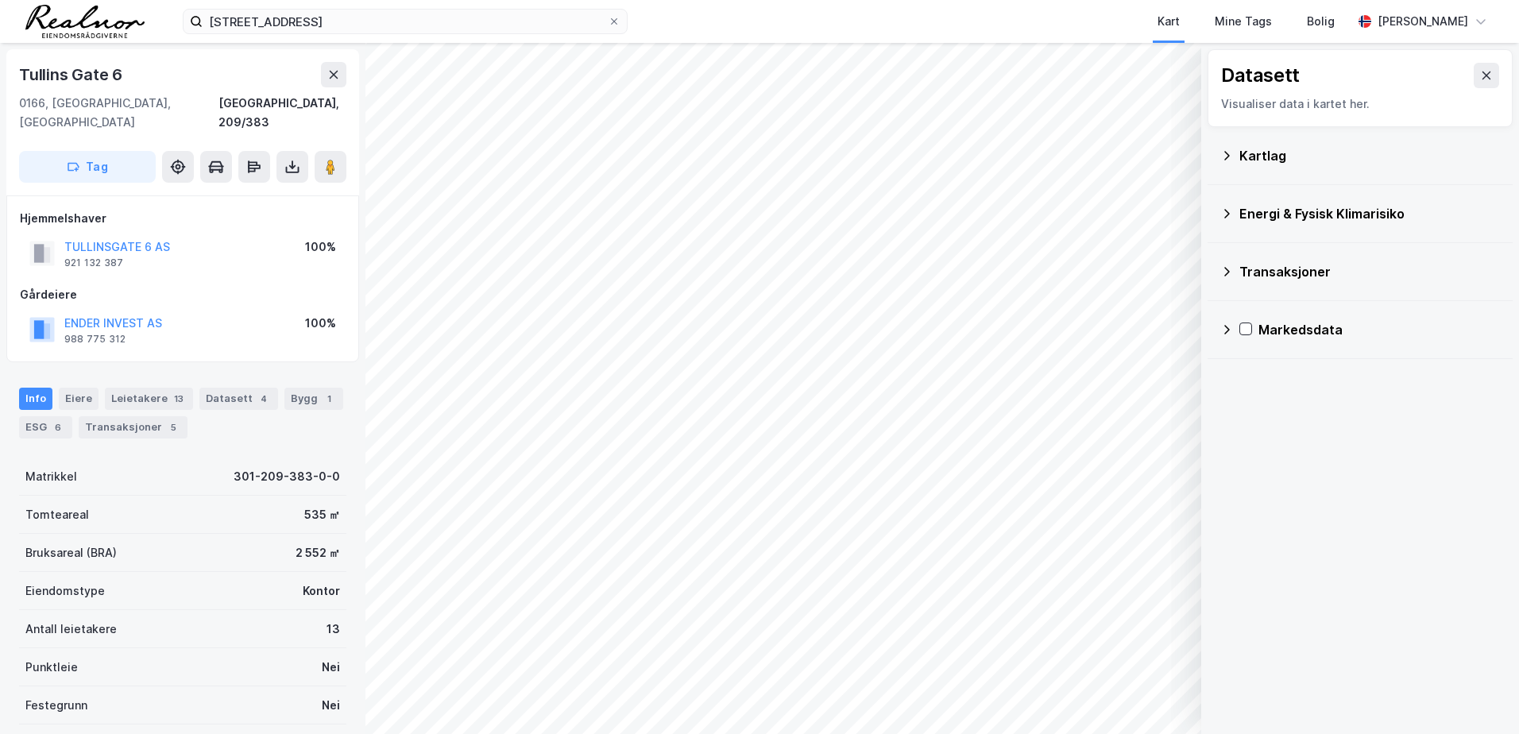
click at [1240, 164] on div "Kartlag" at bounding box center [1369, 155] width 261 height 19
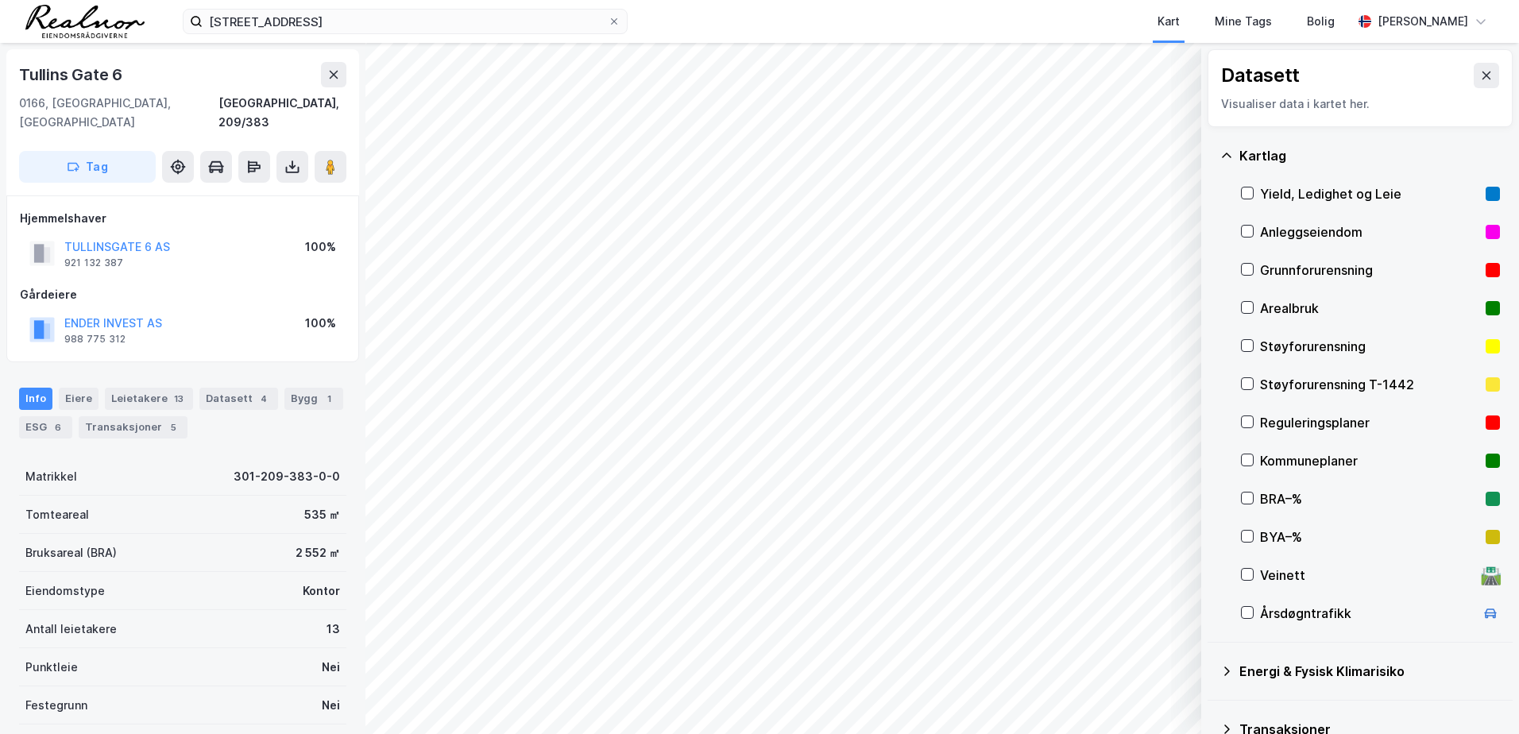
click at [1226, 158] on icon at bounding box center [1226, 155] width 13 height 13
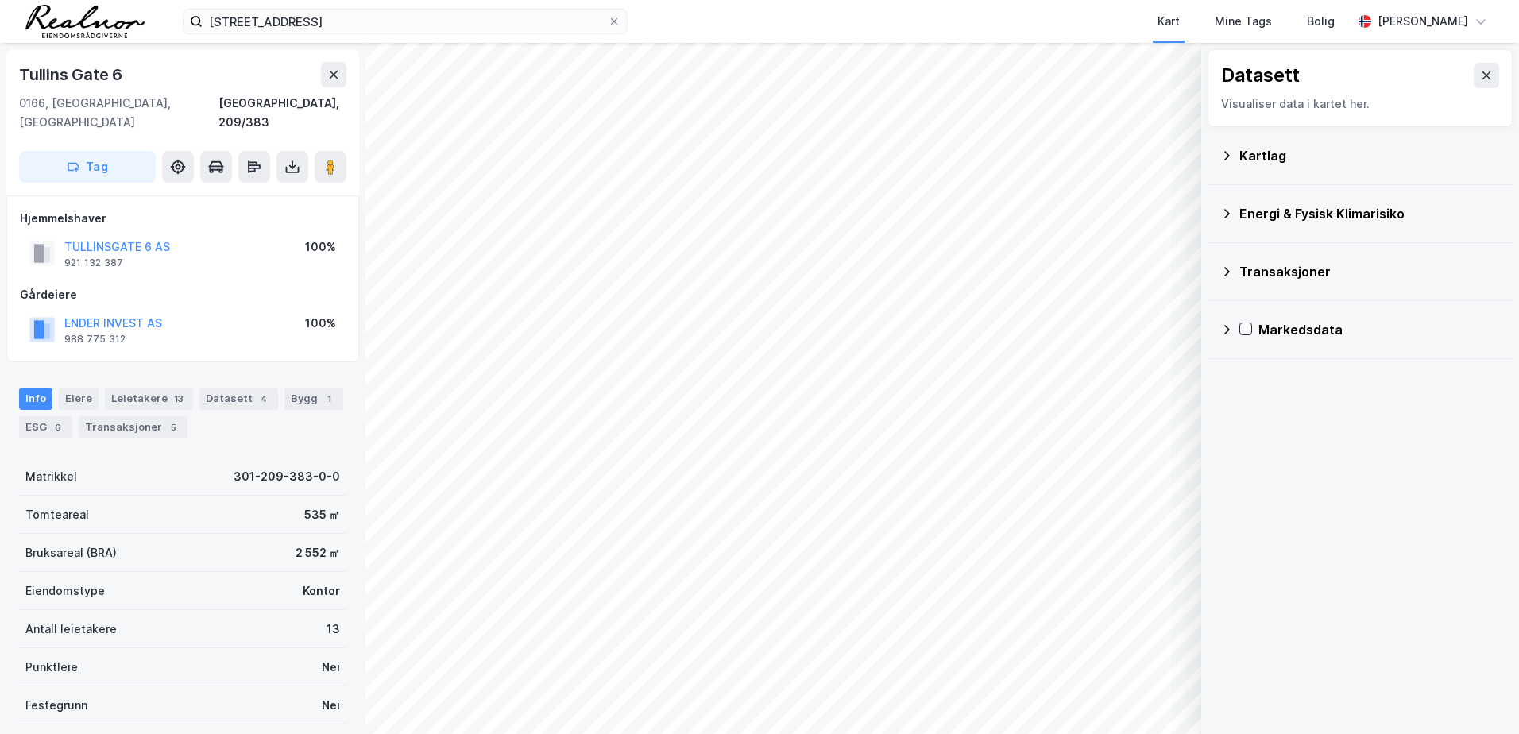
click at [1233, 324] on div "Markedsdata" at bounding box center [1360, 330] width 280 height 38
click at [1240, 478] on div "Markedsdata Arealledighet Prosjekter Transaksjoner Leiekontrakter" at bounding box center [1359, 406] width 305 height 211
click at [1250, 484] on icon at bounding box center [1247, 482] width 13 height 13
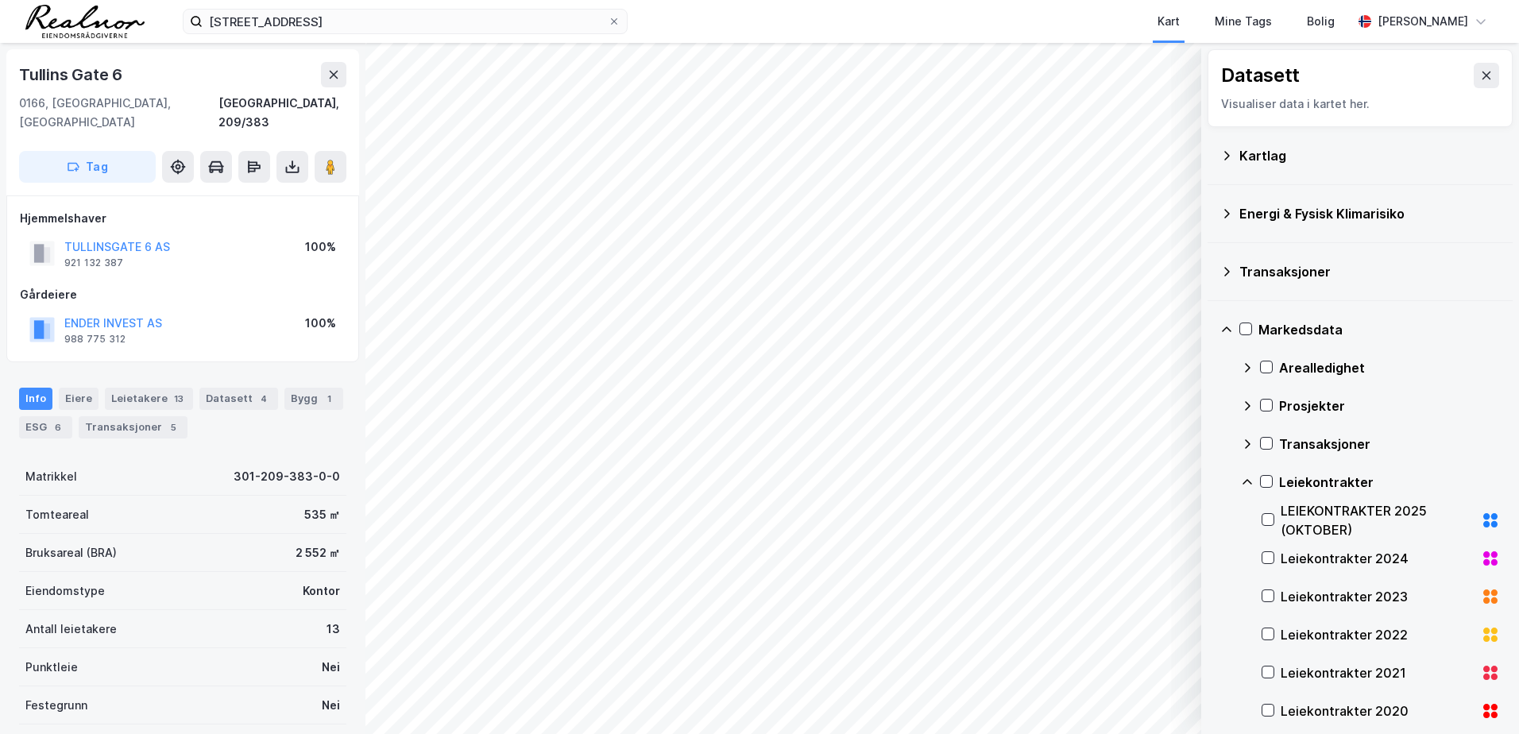
click at [1250, 484] on icon at bounding box center [1247, 482] width 13 height 13
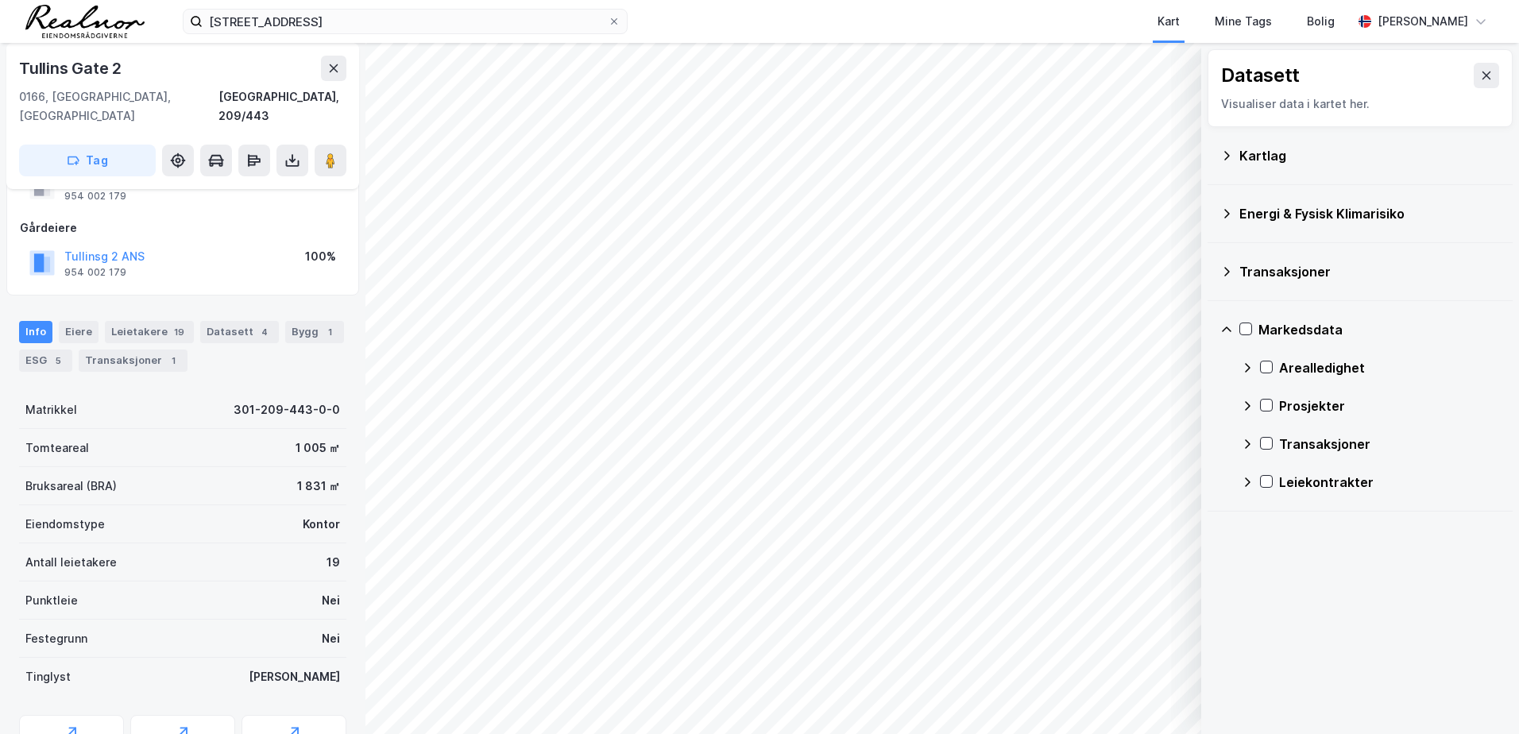
scroll to position [131, 0]
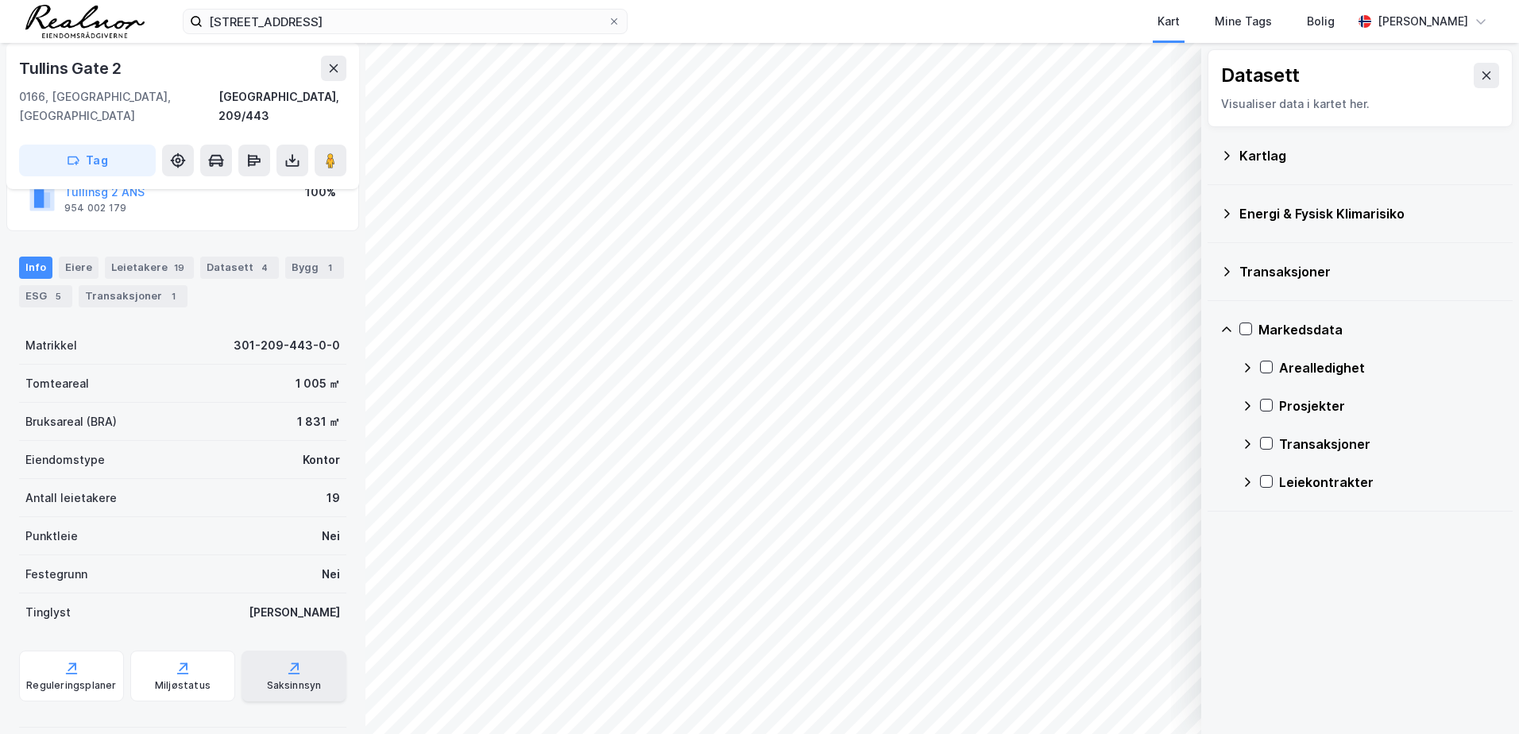
click at [286, 679] on div "Saksinnsyn" at bounding box center [294, 685] width 55 height 13
